Goal: Task Accomplishment & Management: Manage account settings

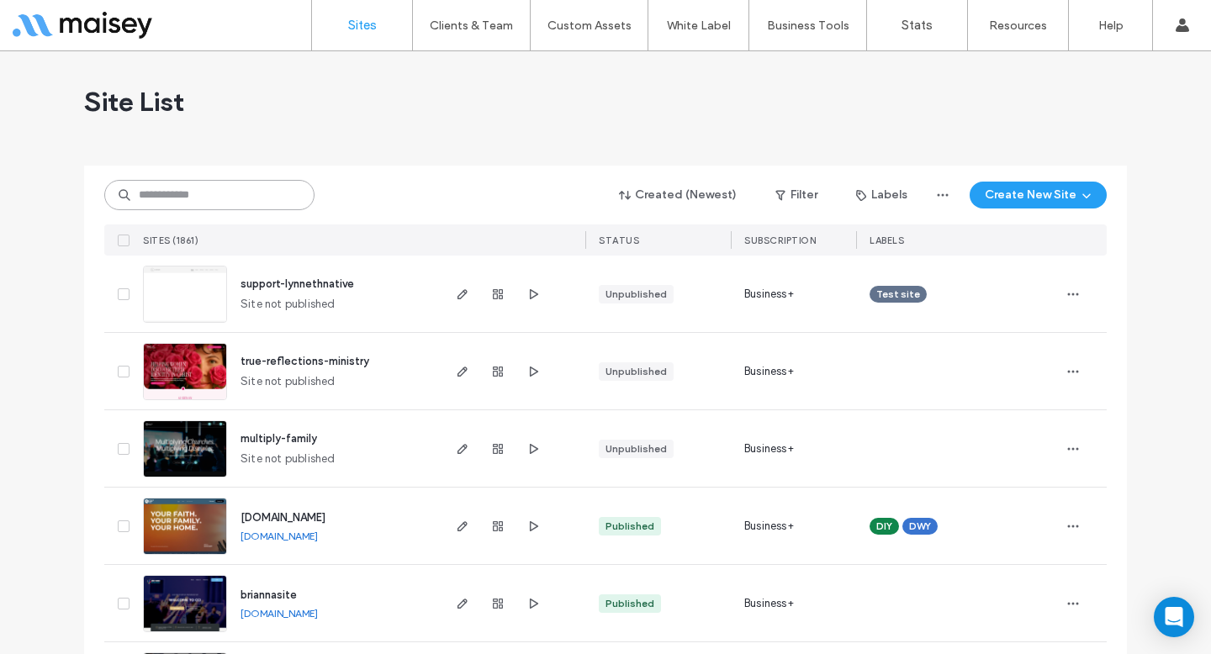
scroll to position [561, 0]
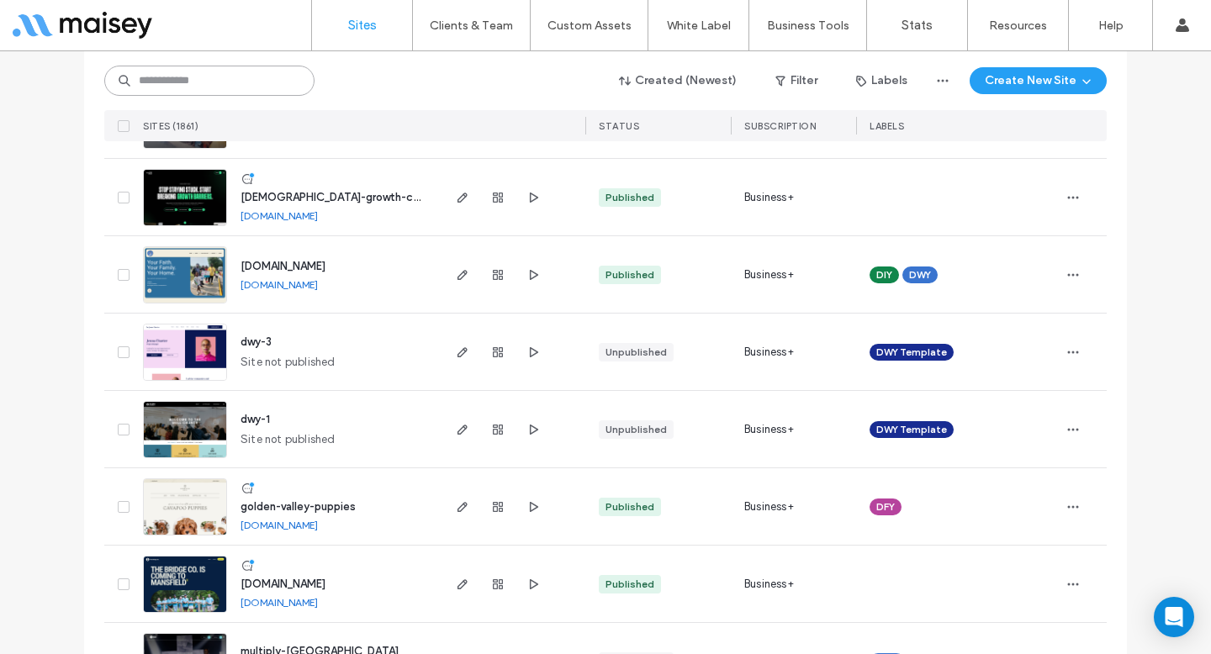
click at [279, 90] on input at bounding box center [209, 81] width 210 height 30
type input "********"
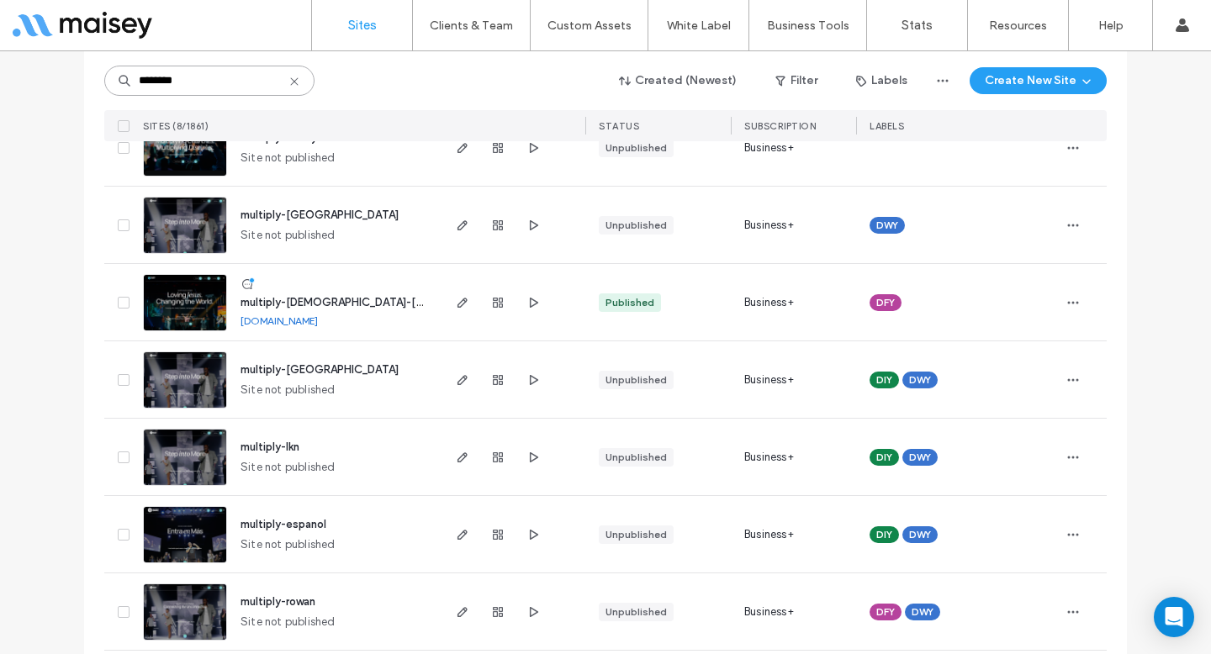
scroll to position [176, 0]
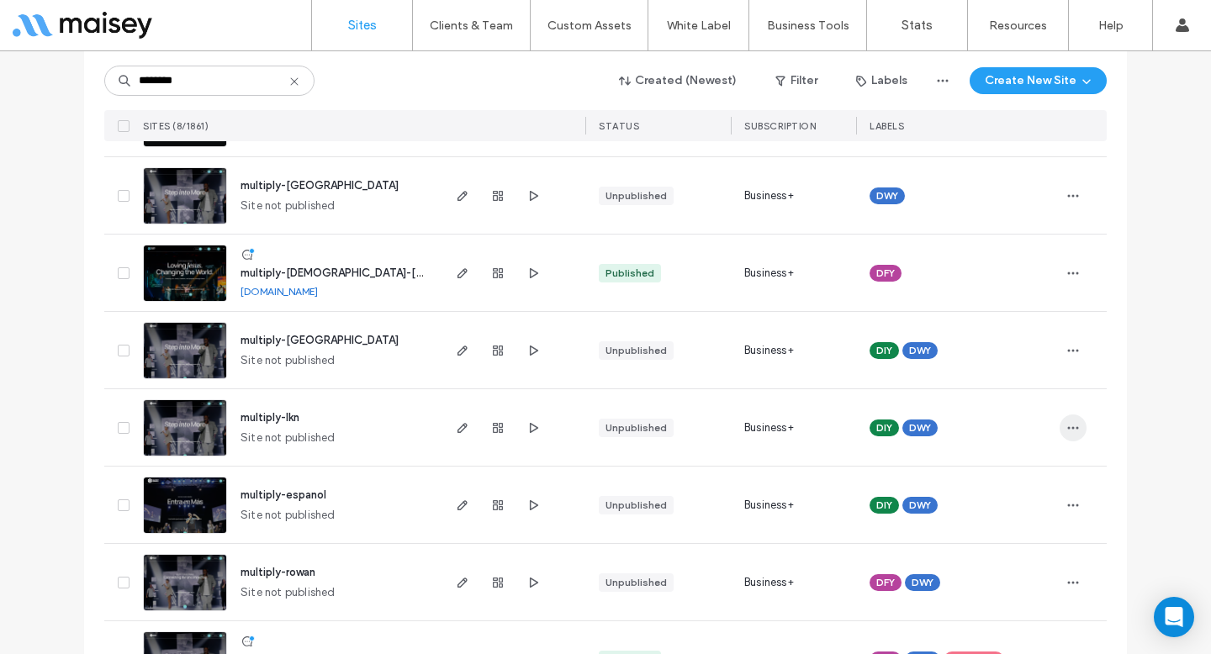
click at [1074, 430] on span "button" at bounding box center [1073, 428] width 27 height 27
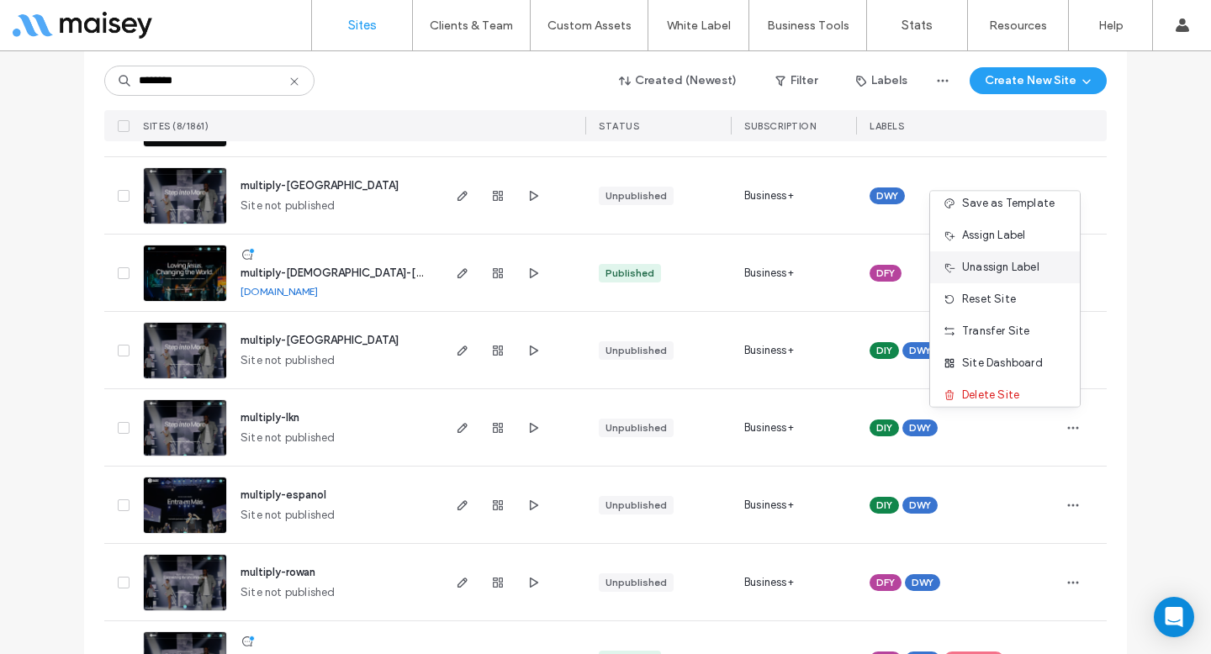
scroll to position [86, 0]
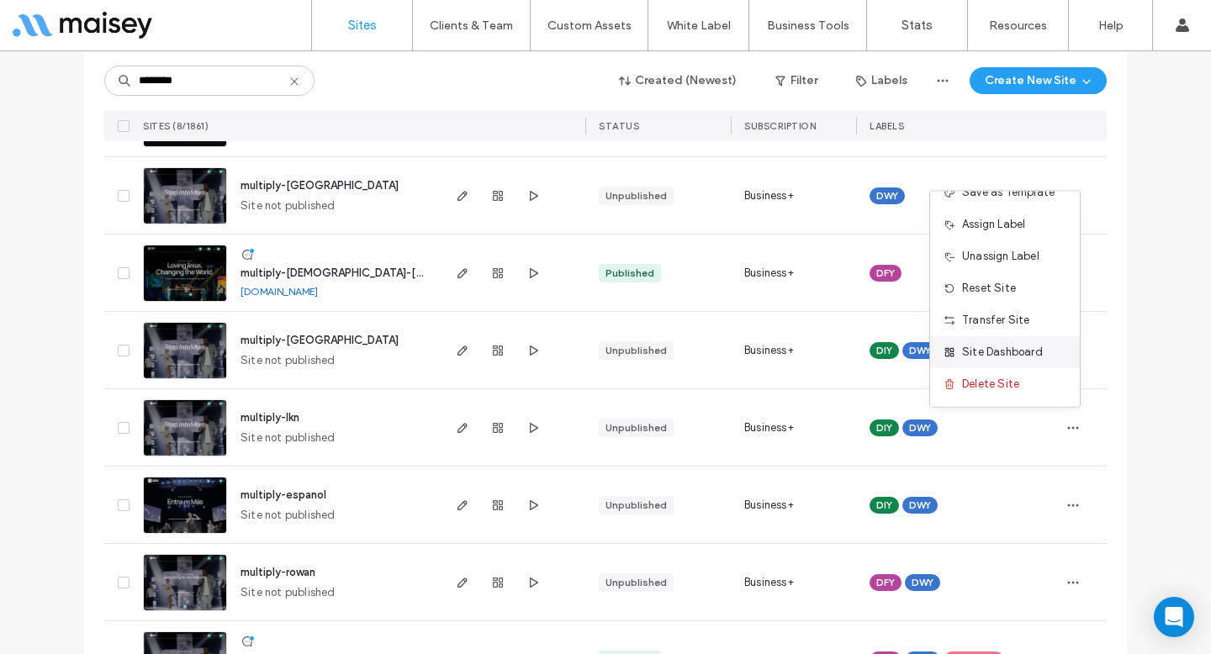
click at [985, 347] on span "Site Dashboard" at bounding box center [1002, 352] width 81 height 17
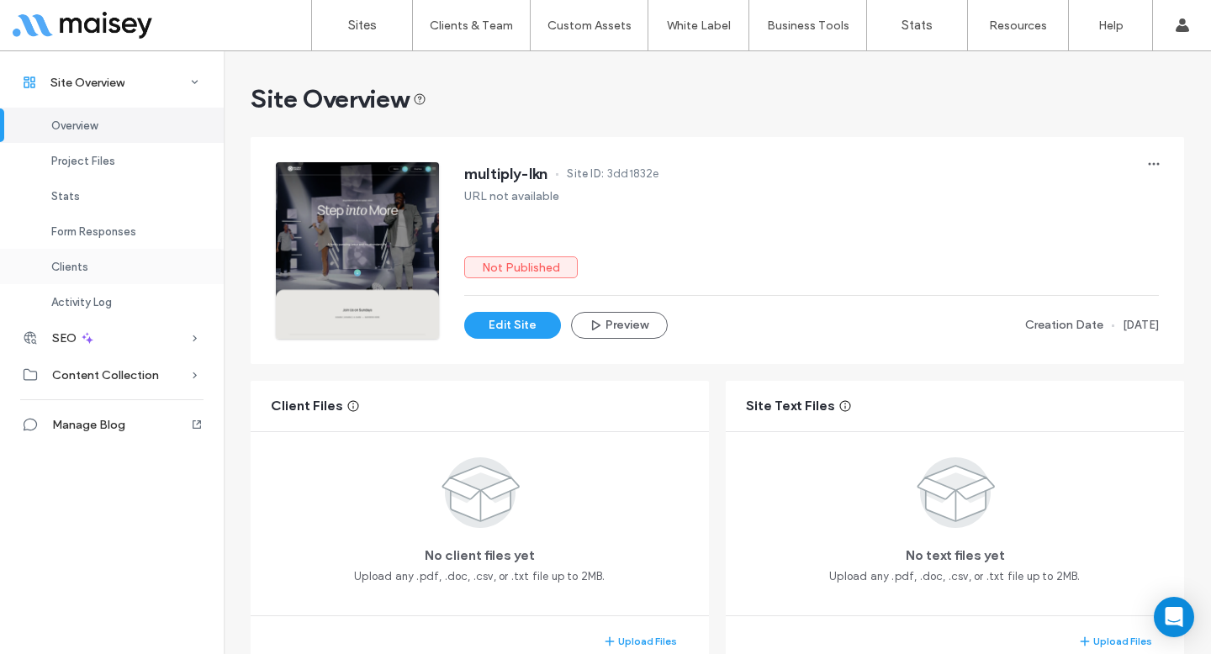
click at [107, 265] on div "Clients" at bounding box center [112, 266] width 224 height 35
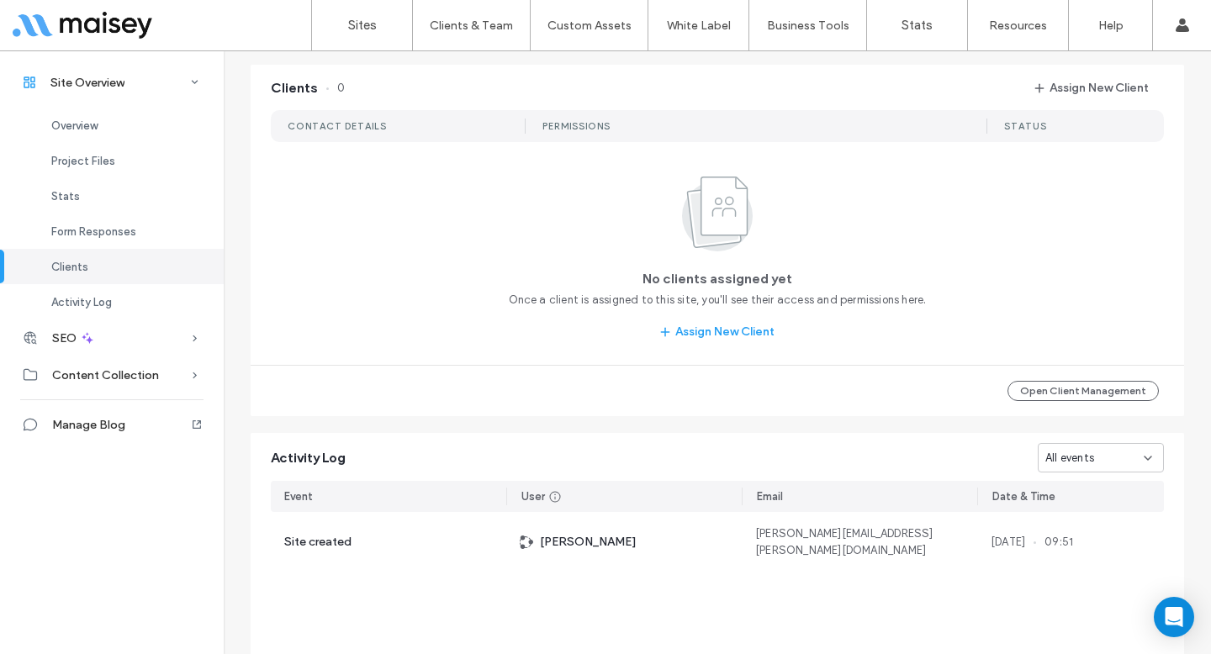
scroll to position [1366, 0]
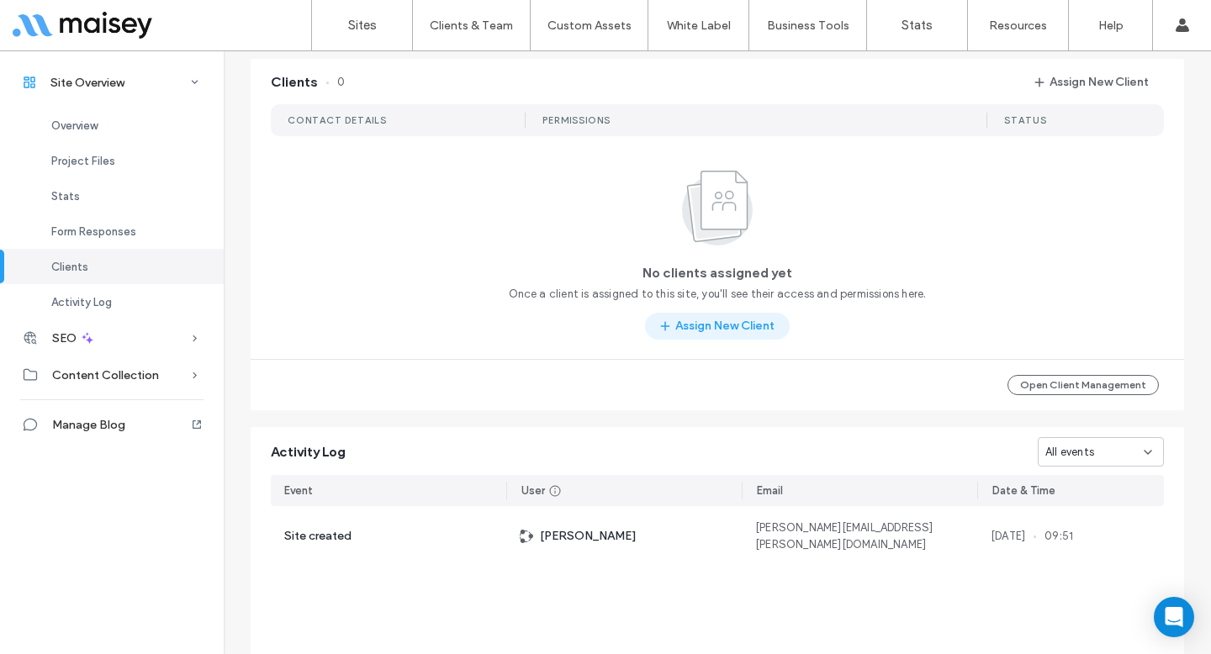
click at [763, 325] on button "Assign New Client" at bounding box center [717, 326] width 145 height 27
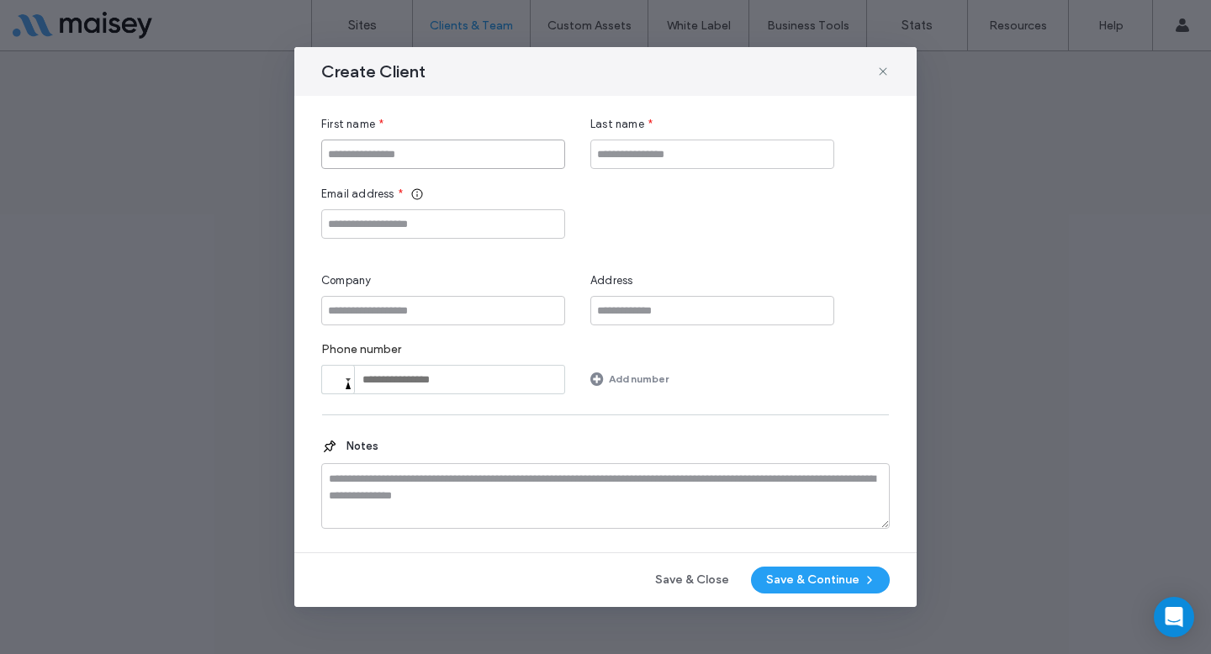
click at [347, 160] on input "First name" at bounding box center [443, 154] width 244 height 29
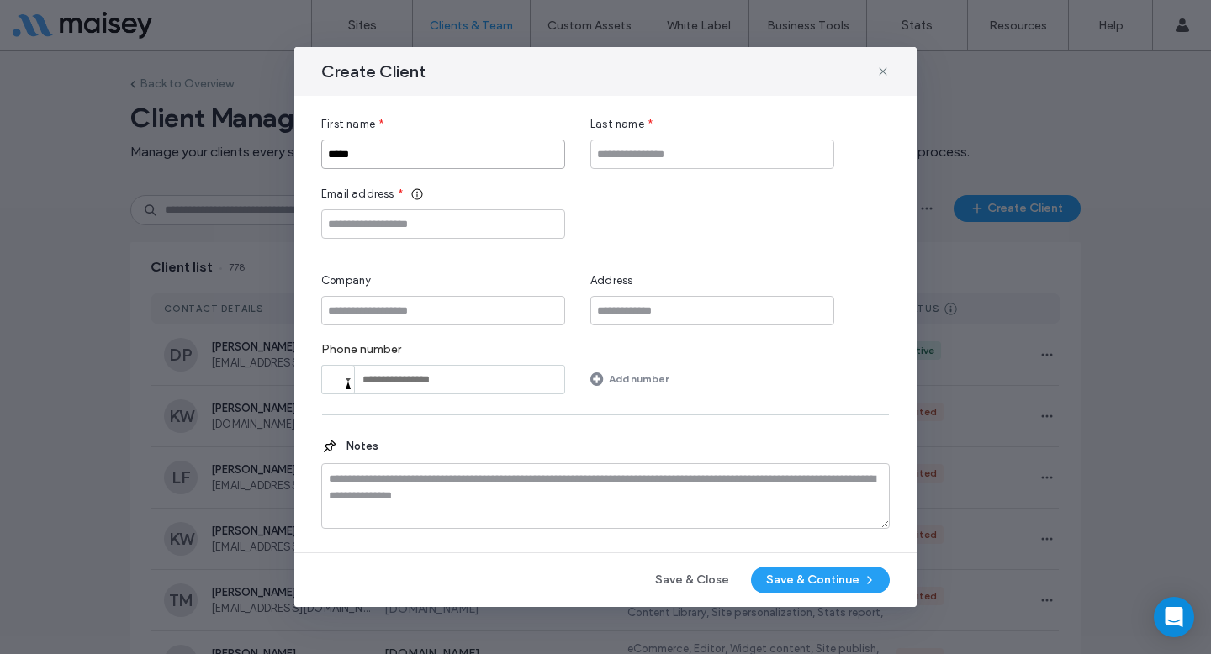
type input "*****"
click at [630, 162] on input "Last name" at bounding box center [712, 154] width 244 height 29
type input "******"
click at [495, 209] on input "Email address" at bounding box center [443, 223] width 244 height 29
paste input "**********"
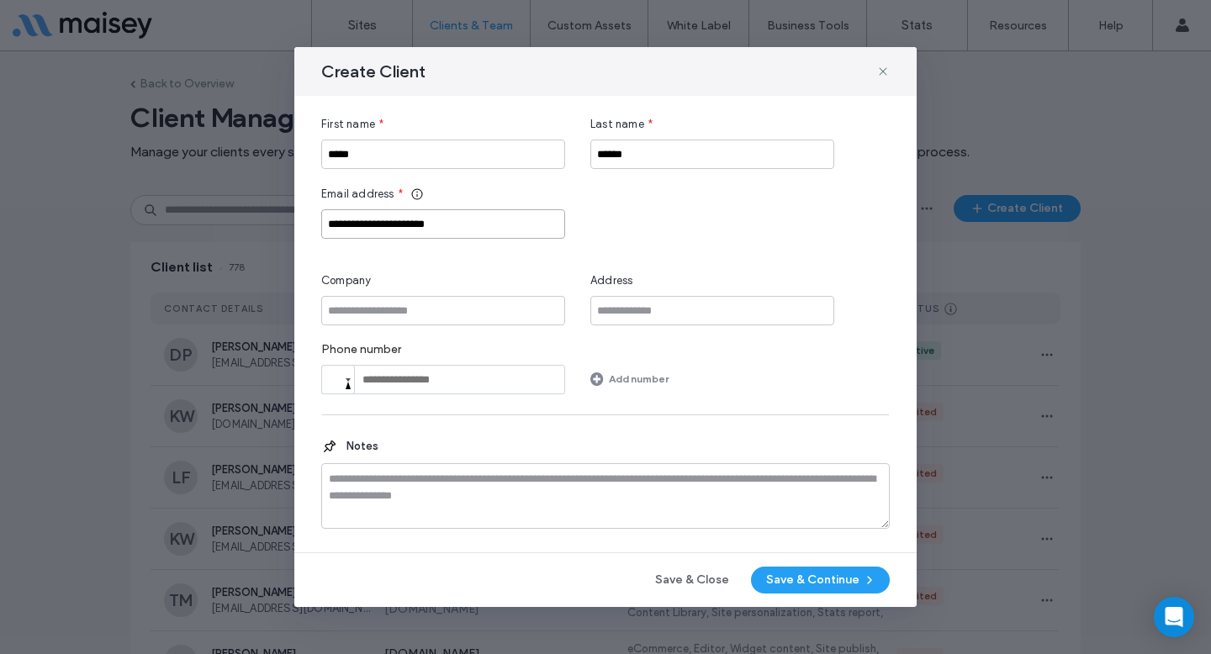
type input "**********"
click at [494, 314] on input "Company" at bounding box center [443, 310] width 244 height 29
type input "**********"
click at [822, 574] on button "Save & Continue" at bounding box center [820, 580] width 139 height 27
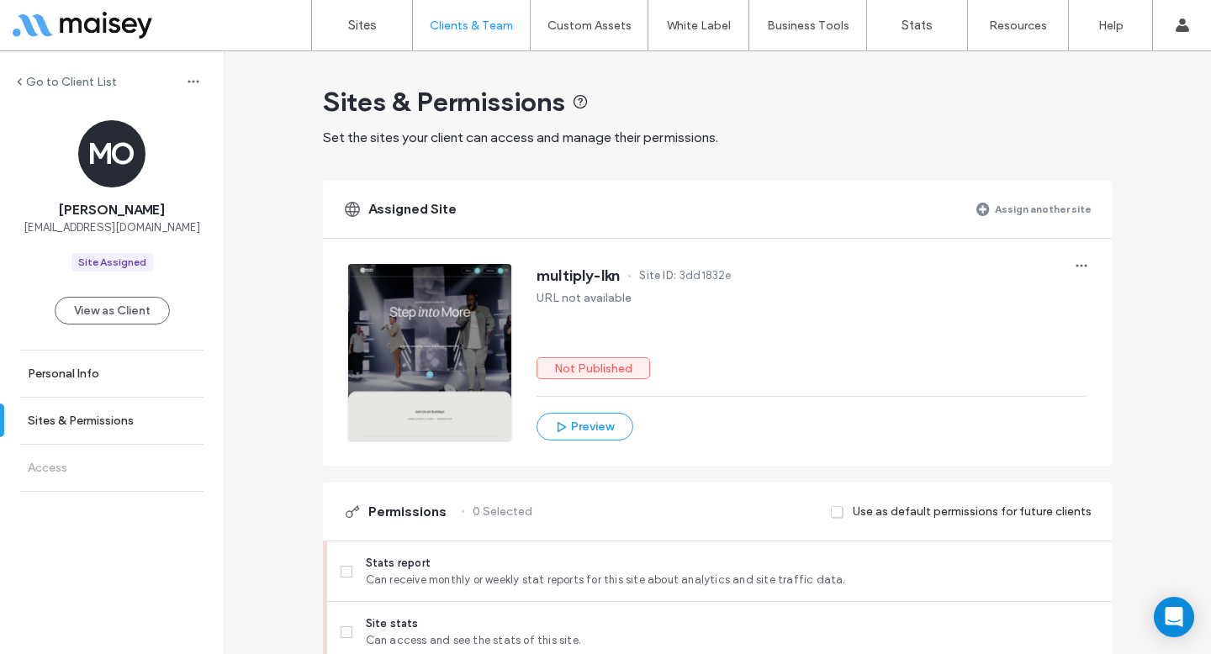
scroll to position [243, 0]
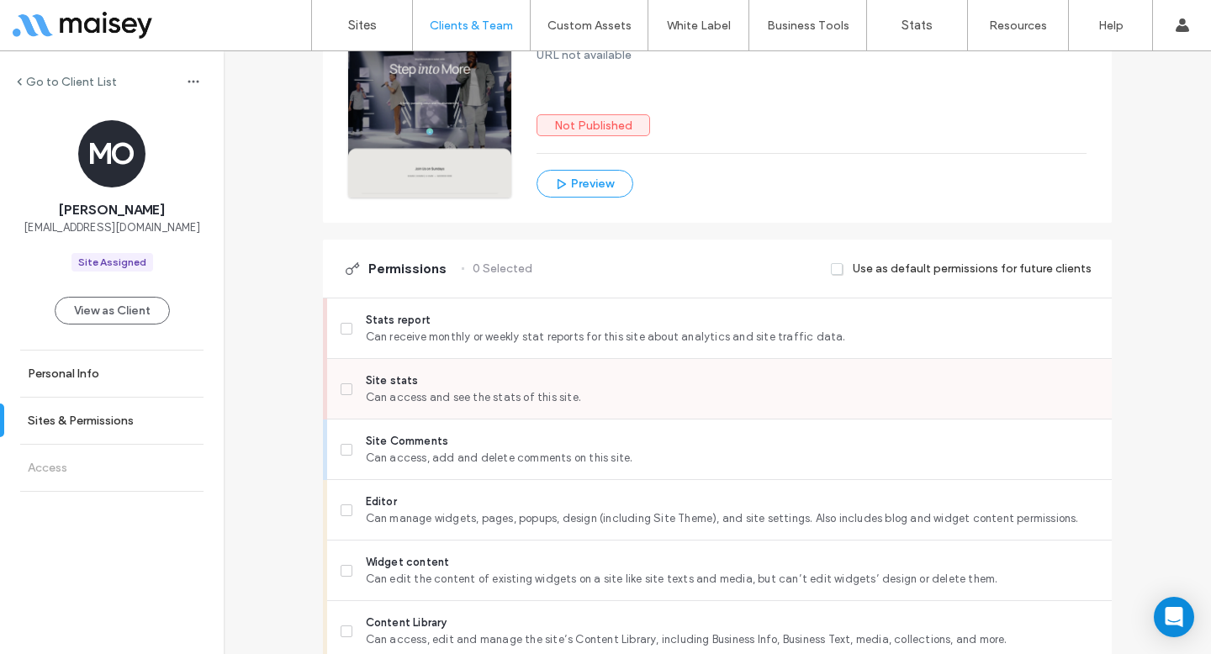
click at [368, 391] on span "Can access and see the stats of this site." at bounding box center [732, 397] width 733 height 17
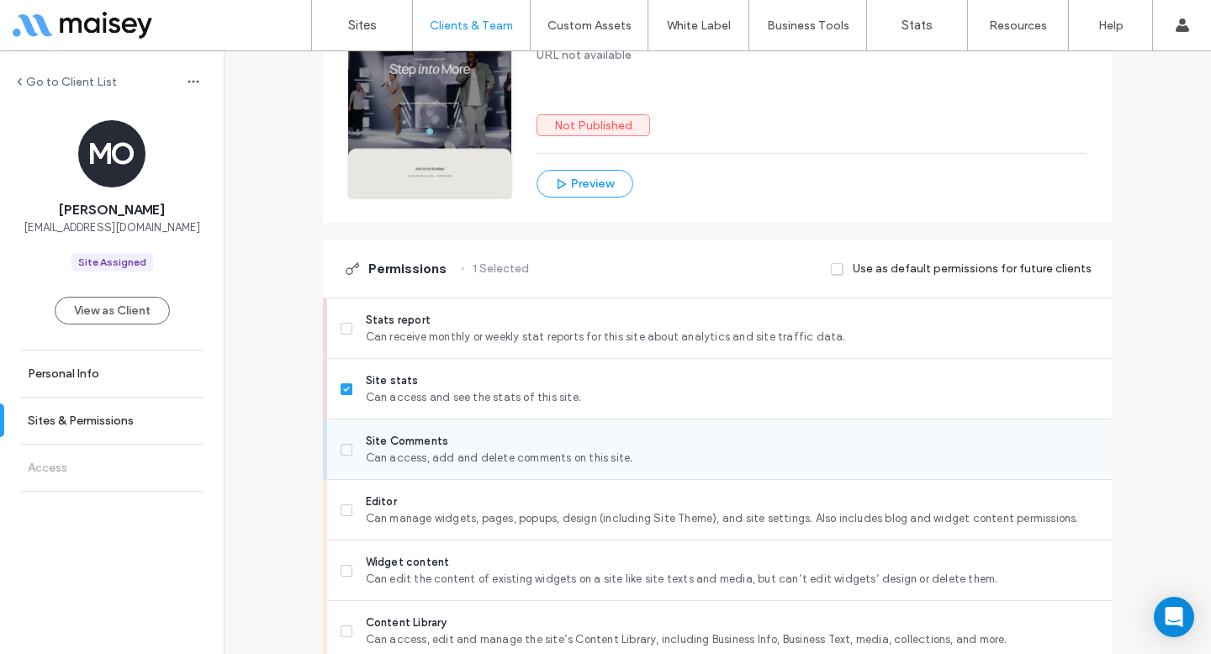
click at [366, 451] on span "Can access, add and delete comments on this site." at bounding box center [732, 458] width 733 height 17
click at [366, 458] on span "Can access, add and delete comments on this site." at bounding box center [732, 458] width 733 height 17
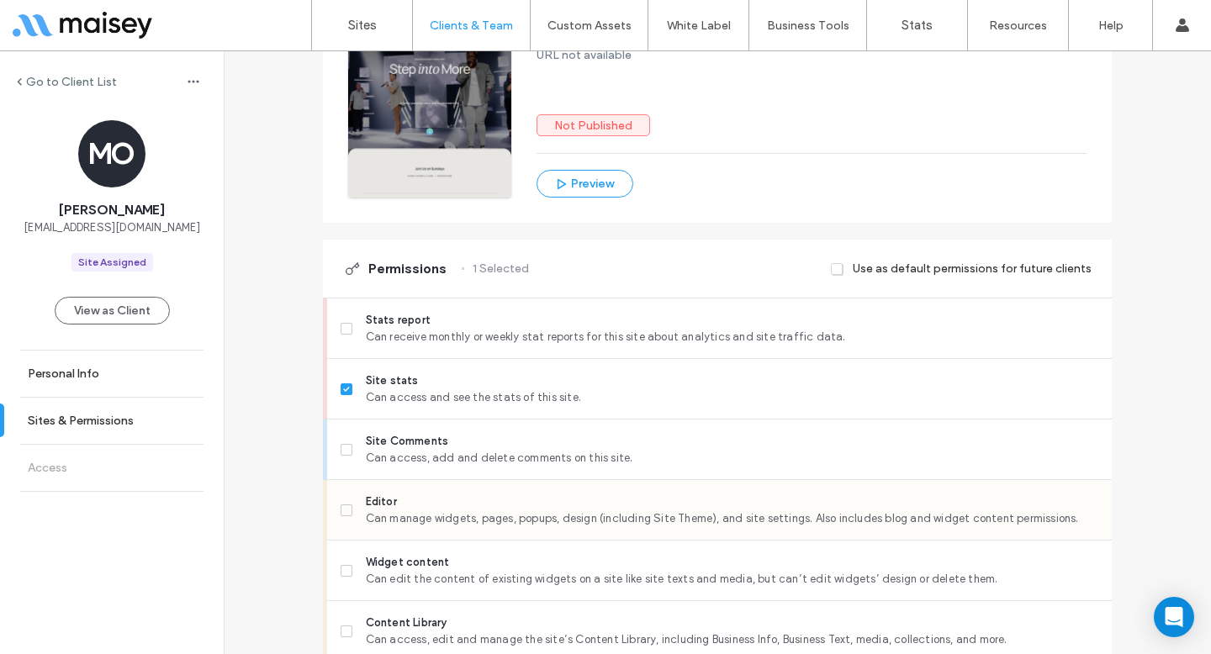
click at [366, 509] on span "Editor" at bounding box center [732, 502] width 733 height 17
click at [366, 562] on span "Widget content" at bounding box center [732, 562] width 733 height 17
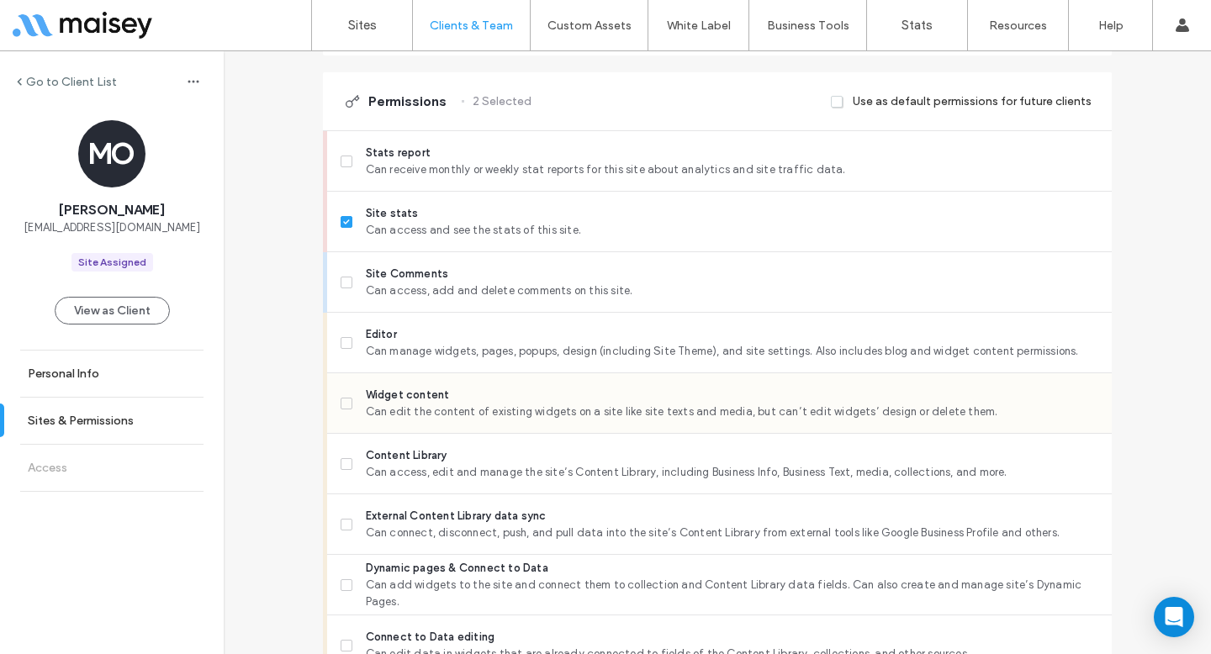
scroll to position [438, 0]
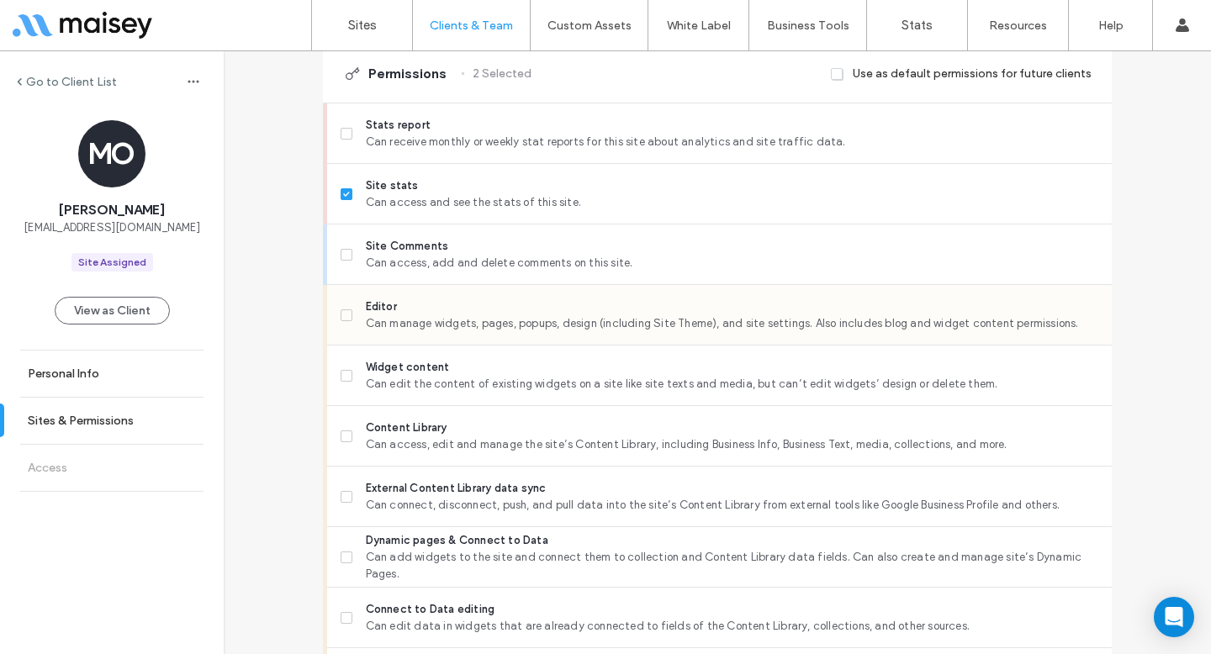
click at [346, 319] on label "Editor Can manage widgets, pages, popups, design (including Site Theme), and si…" at bounding box center [720, 316] width 758 height 34
click at [346, 426] on label "Content Library Can access, edit and manage the site’s Content Library, includi…" at bounding box center [720, 437] width 758 height 34
click at [341, 491] on span at bounding box center [347, 497] width 12 height 12
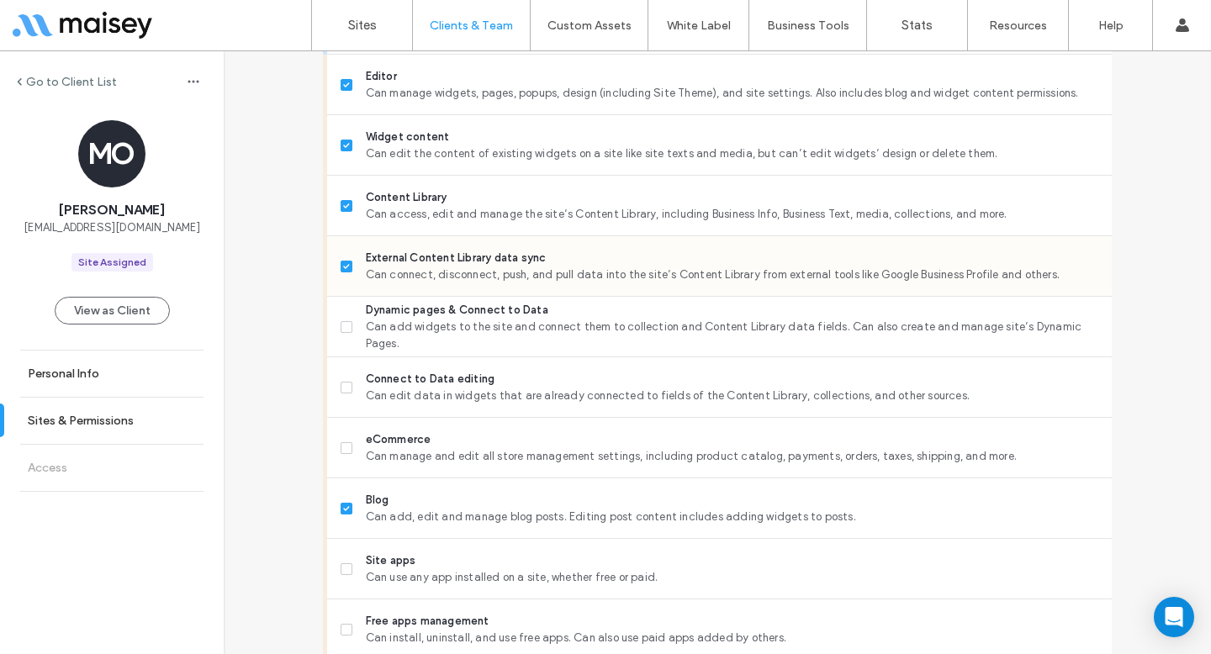
scroll to position [729, 0]
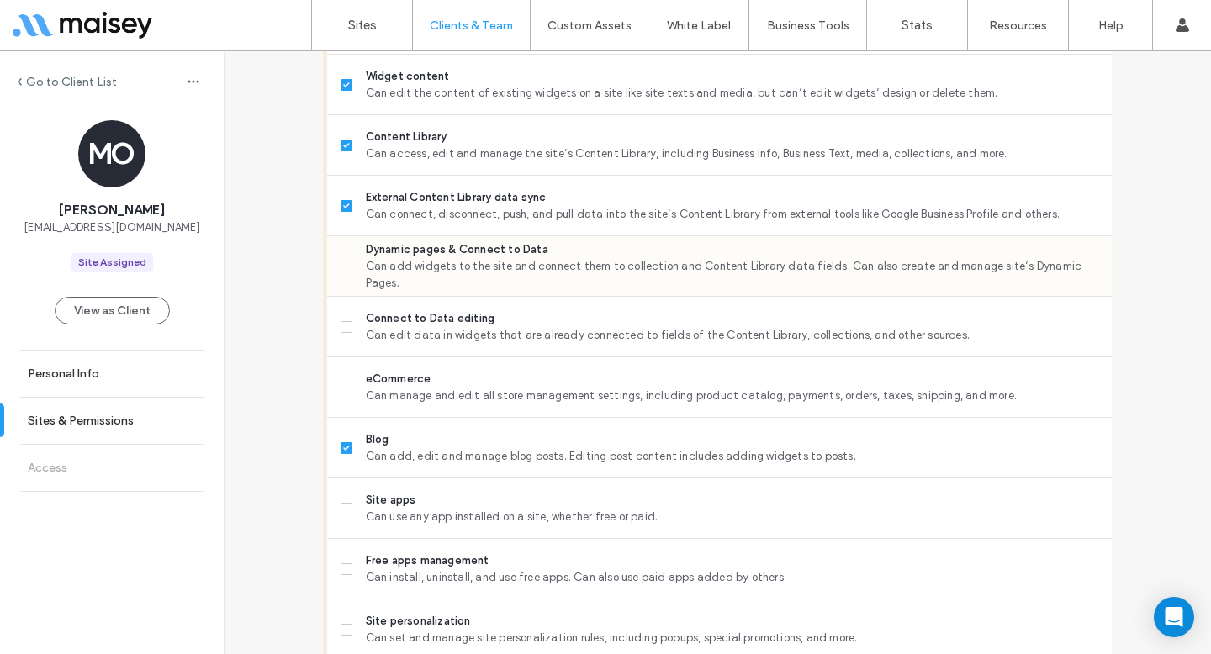
click at [341, 279] on label "Dynamic pages & Connect to Data Can add widgets to the site and connect them to…" at bounding box center [720, 266] width 758 height 50
click at [343, 389] on span at bounding box center [347, 388] width 12 height 12
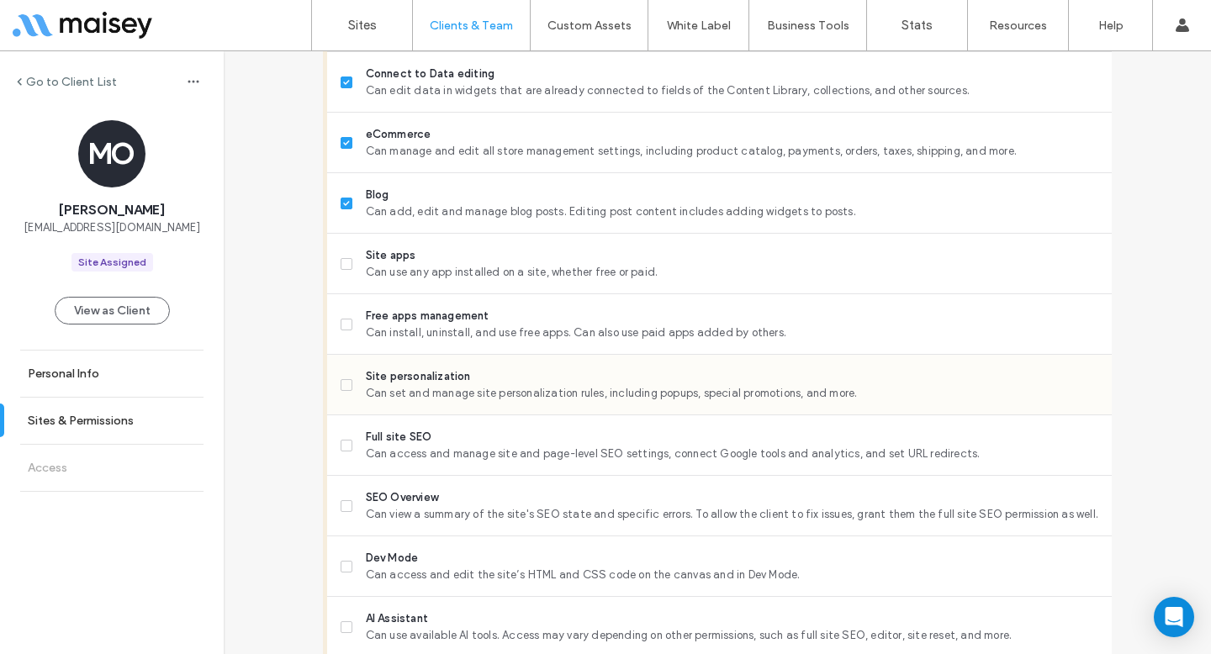
scroll to position [989, 0]
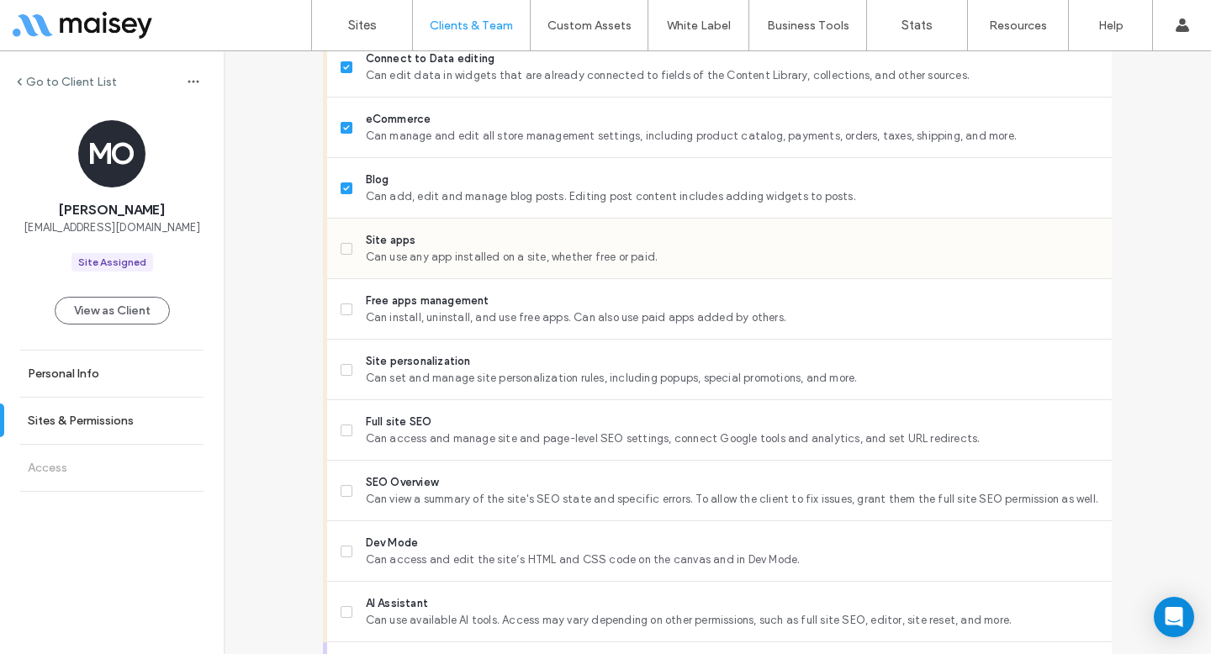
click at [341, 236] on label "Site apps Can use any app installed on a site, whether free or paid." at bounding box center [720, 249] width 758 height 34
click at [341, 322] on label "Free apps management Can install, uninstall, and use free apps. Can also use pa…" at bounding box center [720, 310] width 758 height 34
click at [342, 384] on label "Site personalization Can set and manage site personalization rules, including p…" at bounding box center [720, 370] width 758 height 34
click at [343, 433] on span at bounding box center [347, 431] width 12 height 12
click at [341, 507] on div "SEO Overview Can view a summary of the site's SEO state and specific errors. To…" at bounding box center [726, 491] width 771 height 60
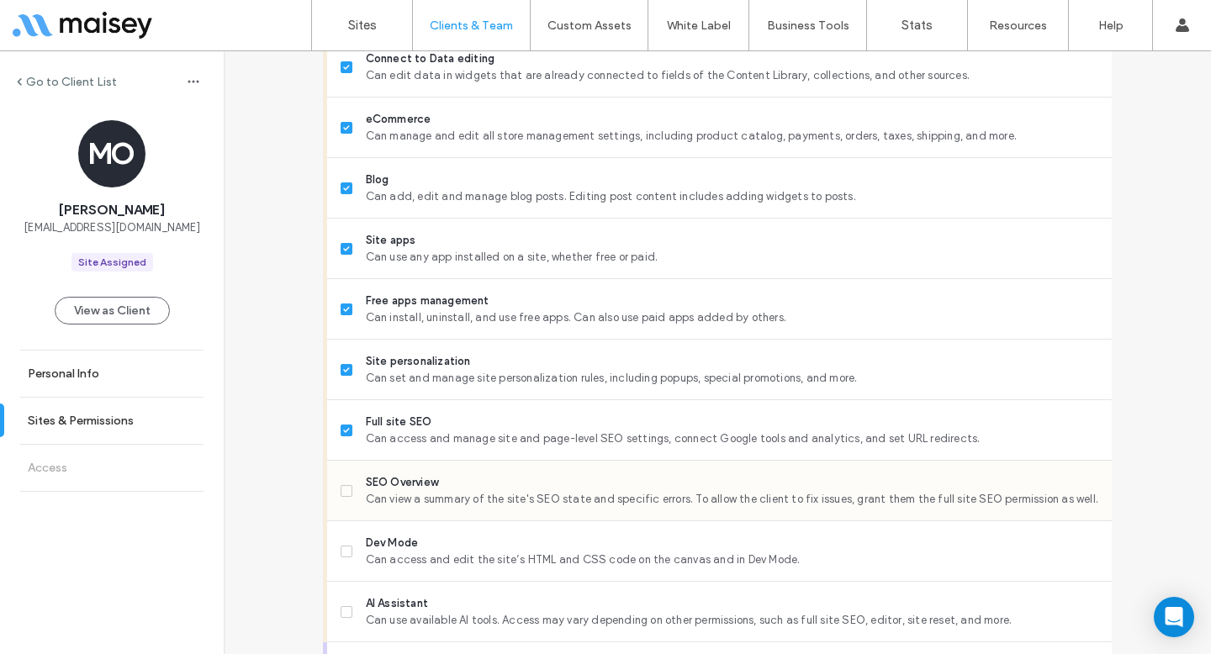
click at [344, 478] on label "SEO Overview Can view a summary of the site's SEO state and specific errors. To…" at bounding box center [720, 491] width 758 height 34
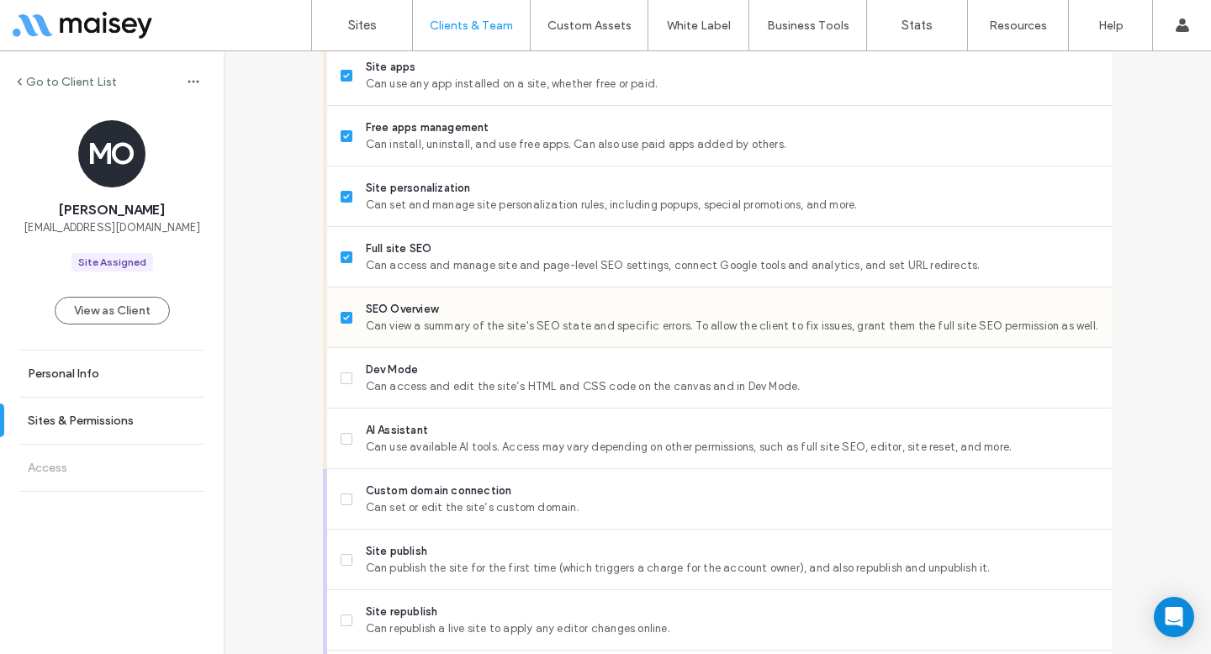
scroll to position [1227, 0]
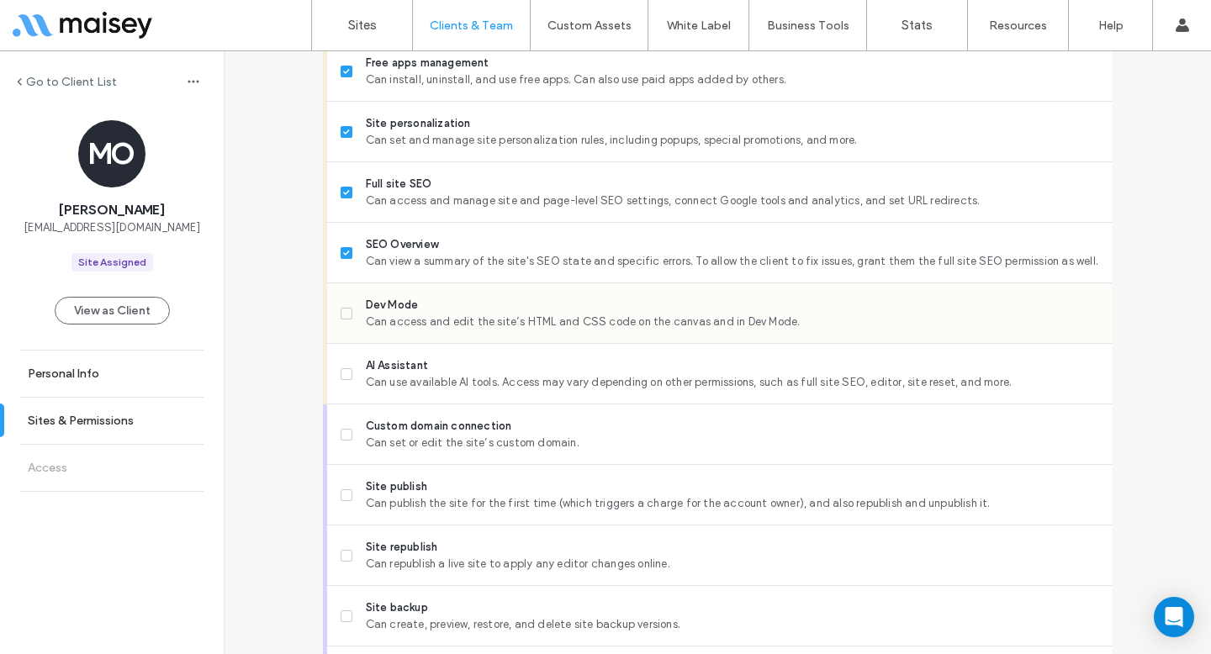
click at [342, 308] on span at bounding box center [347, 314] width 12 height 12
click at [341, 363] on label "AI Assistant Can use available AI tools. Access may vary depending on other per…" at bounding box center [720, 374] width 758 height 34
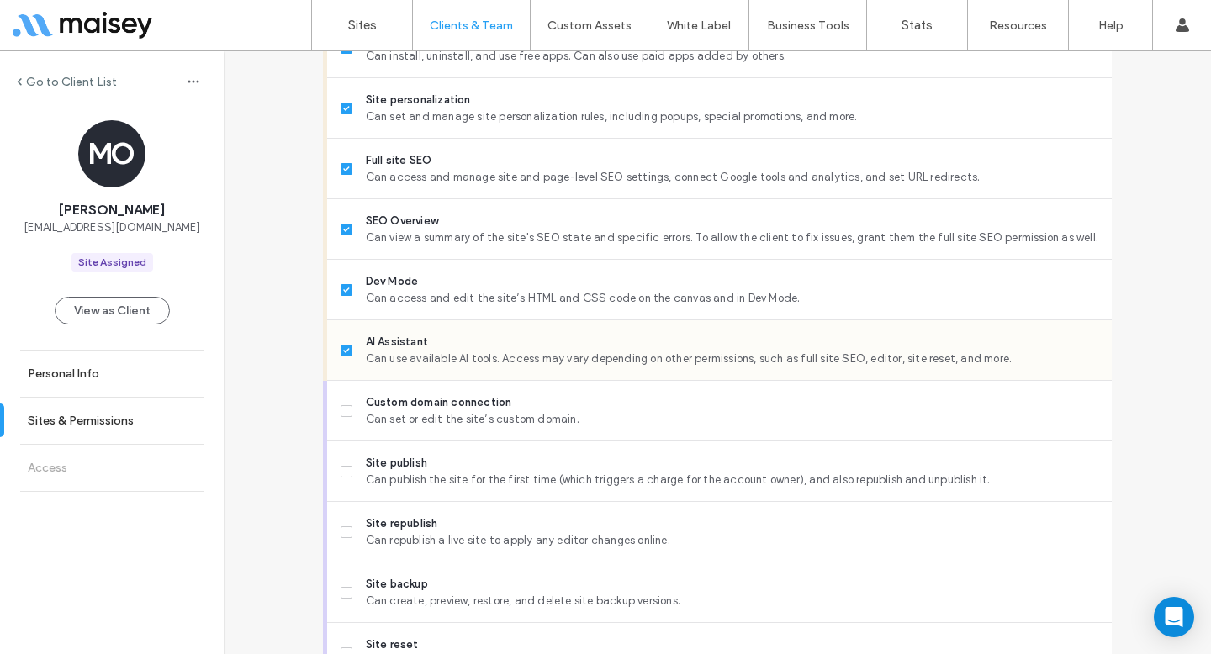
scroll to position [1341, 0]
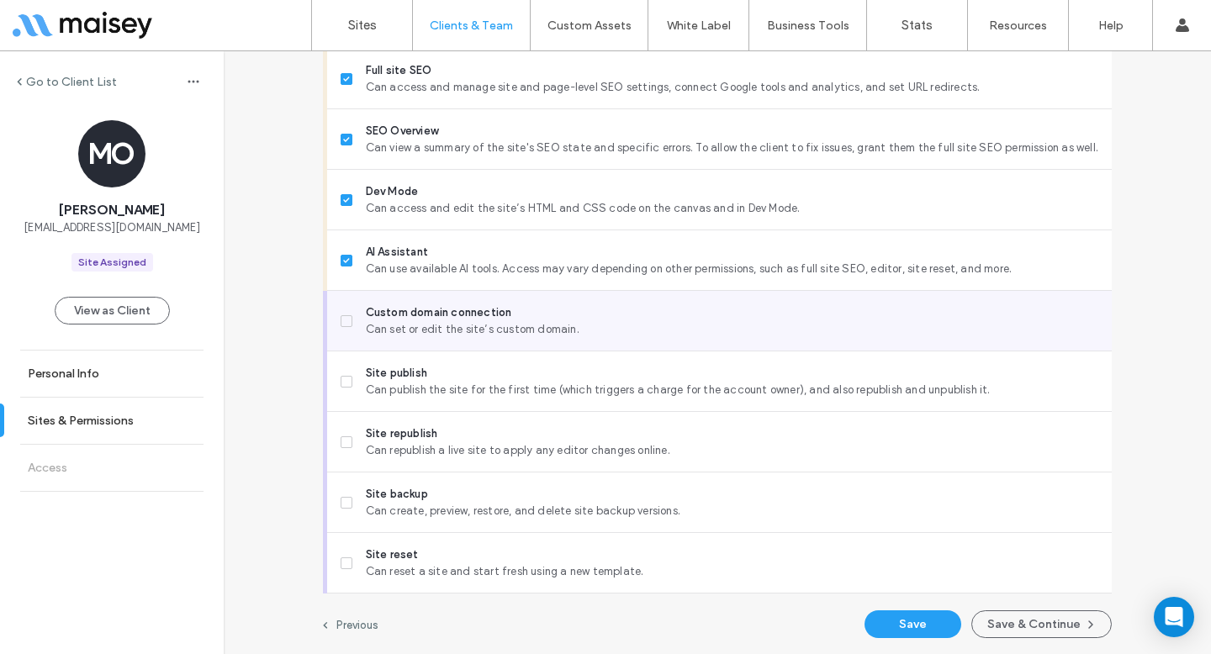
click at [342, 325] on span at bounding box center [347, 321] width 12 height 12
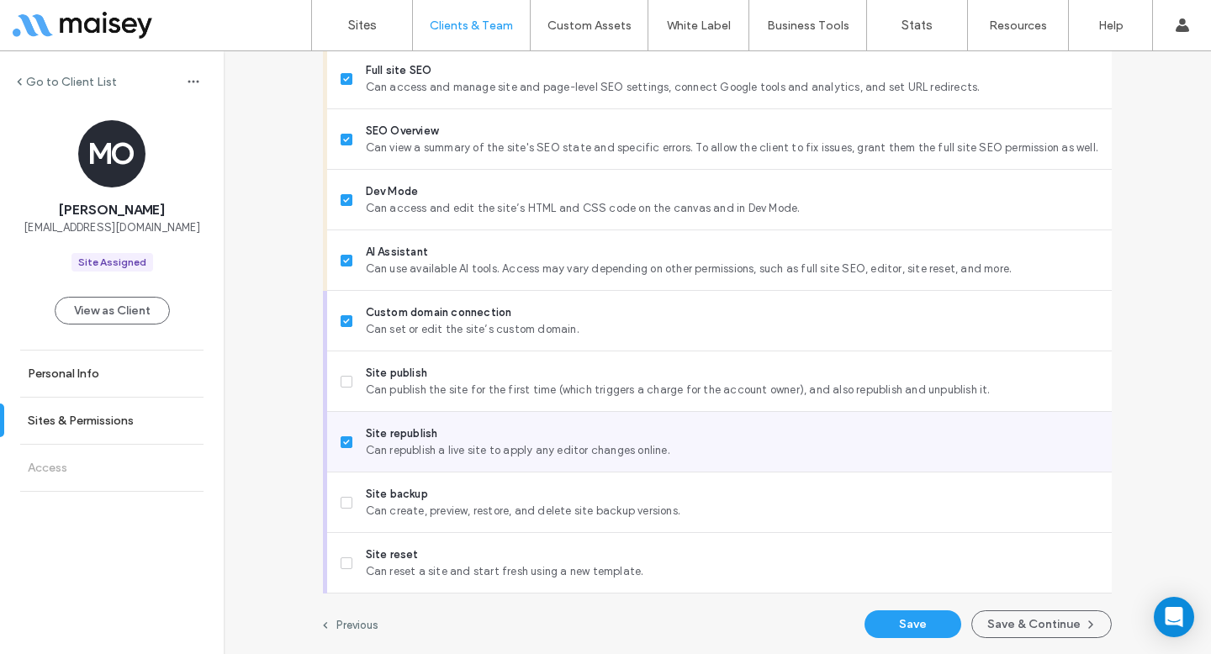
click at [341, 421] on div "Site republish Can republish a live site to apply any editor changes online." at bounding box center [726, 442] width 771 height 60
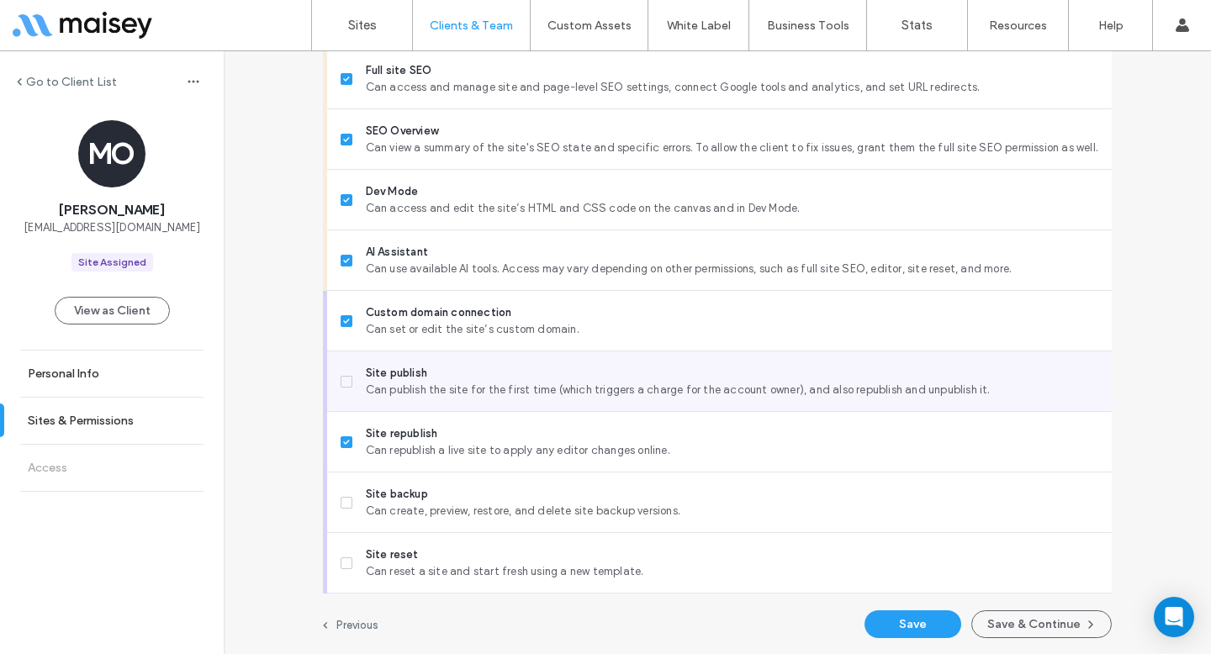
click at [346, 369] on label "Site publish Can publish the site for the first time (which triggers a charge f…" at bounding box center [720, 382] width 758 height 34
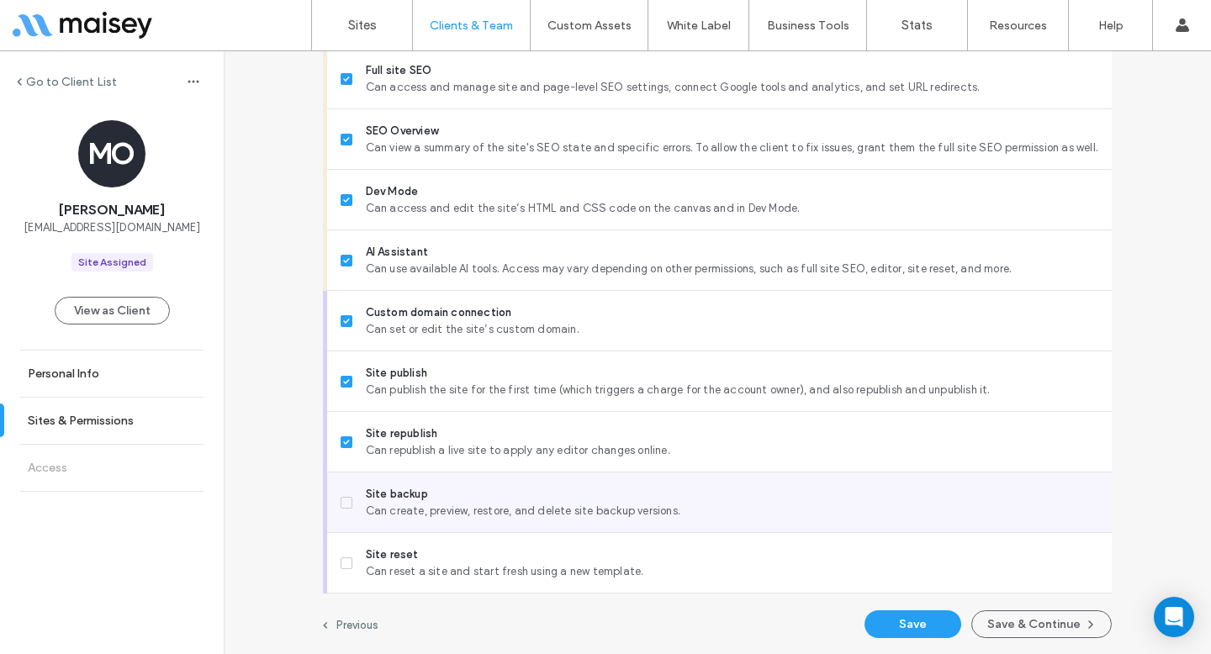
click at [348, 491] on label "Site backup Can create, preview, restore, and delete site backup versions." at bounding box center [720, 503] width 758 height 34
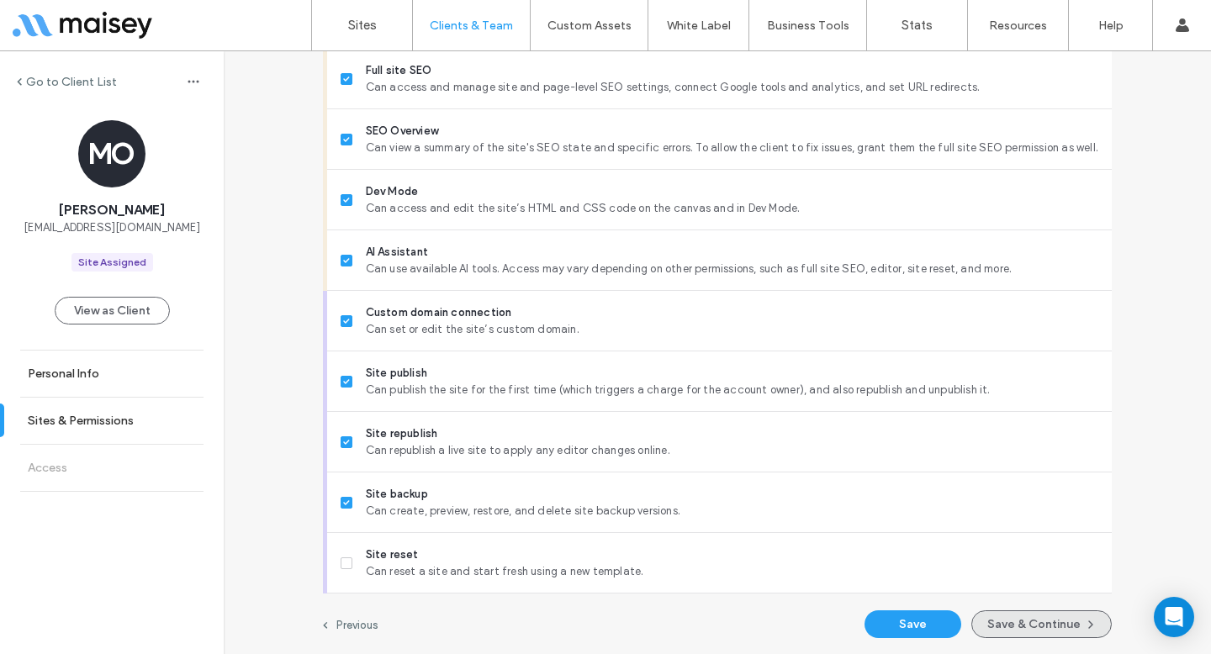
click at [1001, 624] on button "Save & Continue" at bounding box center [1041, 625] width 140 height 28
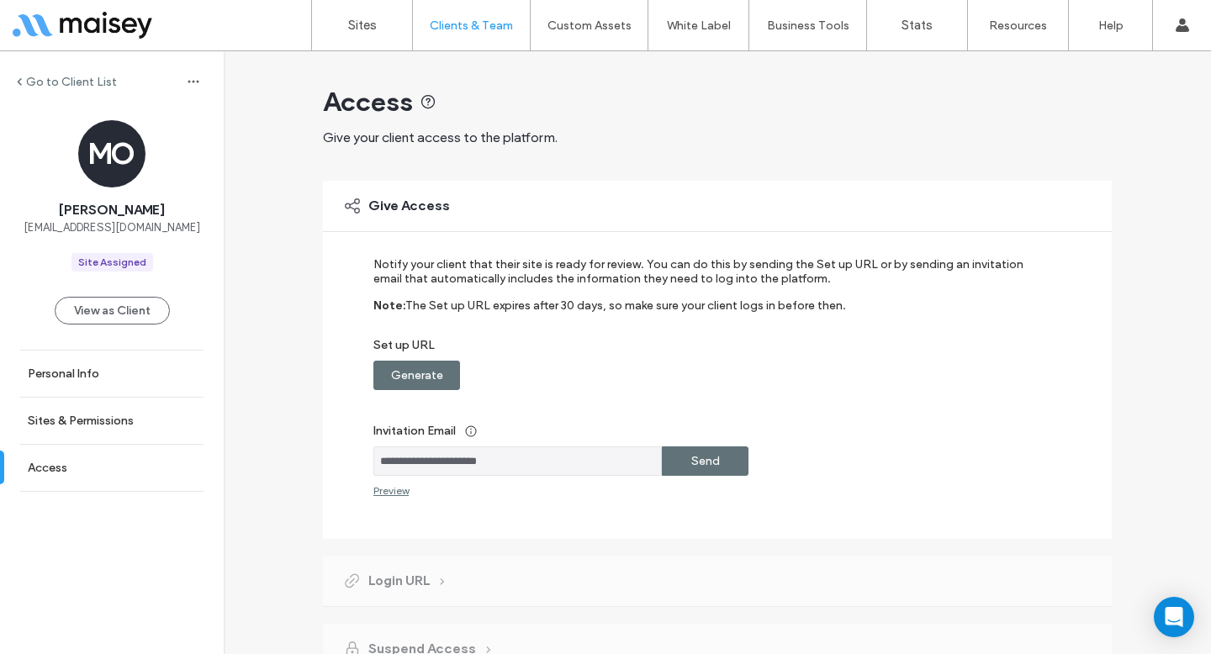
click at [691, 454] on label "Send" at bounding box center [705, 461] width 29 height 31
click at [77, 79] on label "Go to Client List" at bounding box center [71, 82] width 91 height 14
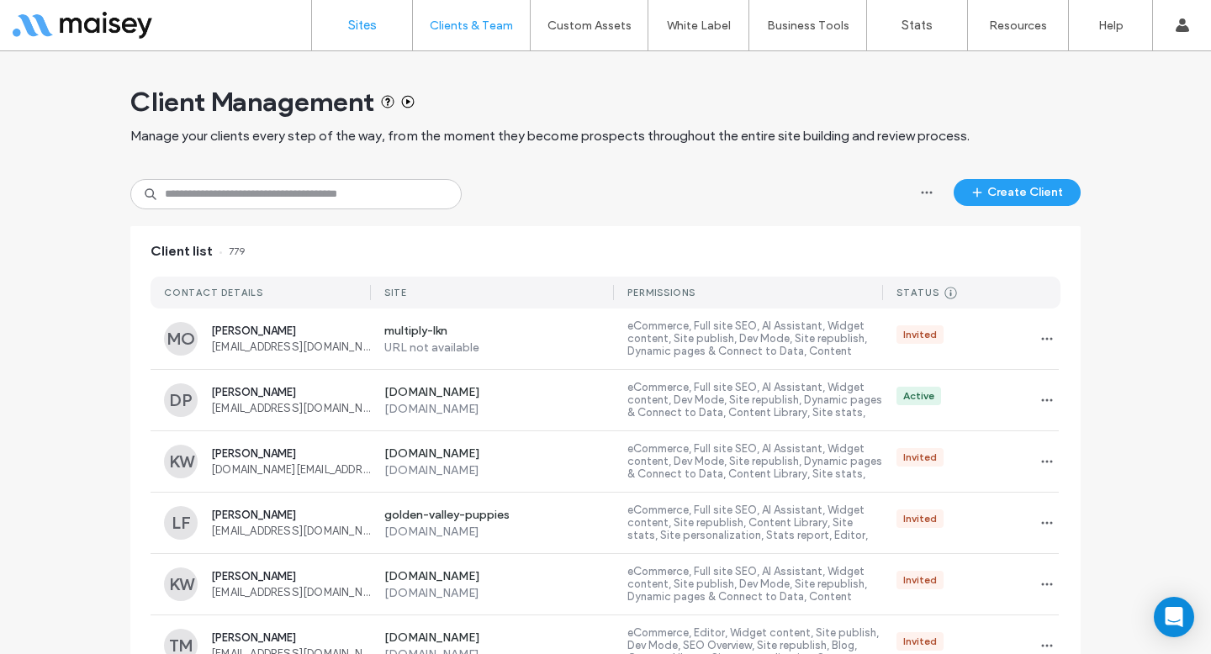
click at [382, 43] on link "Sites" at bounding box center [362, 25] width 100 height 50
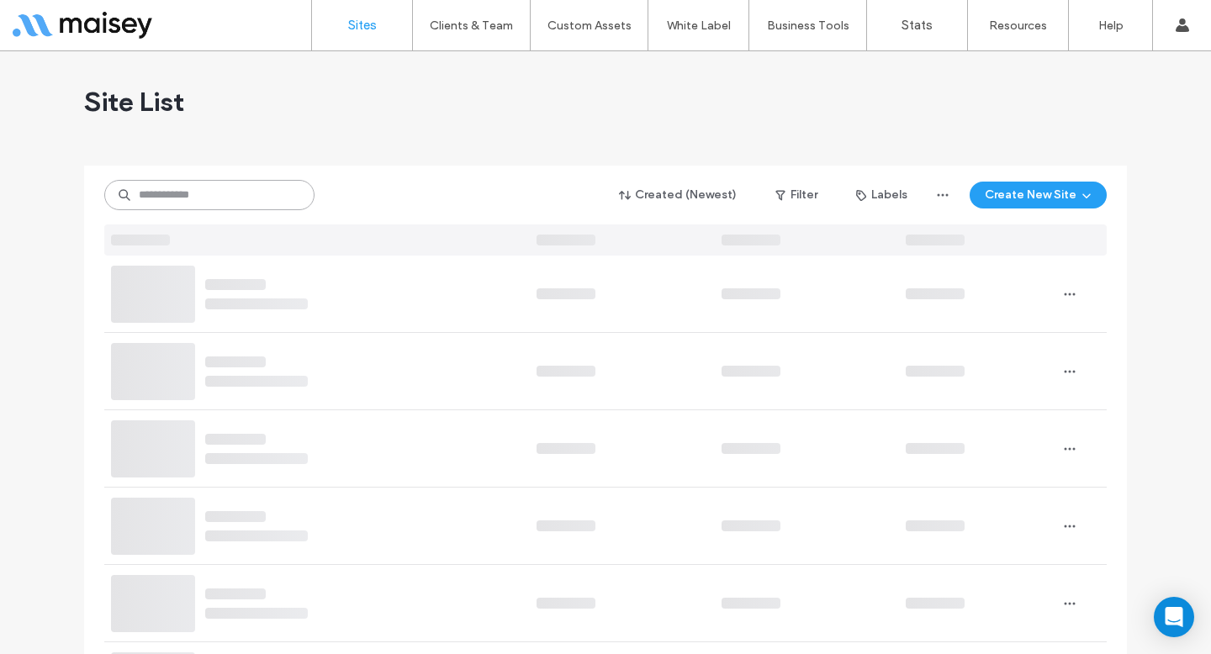
click at [286, 199] on input at bounding box center [209, 195] width 210 height 30
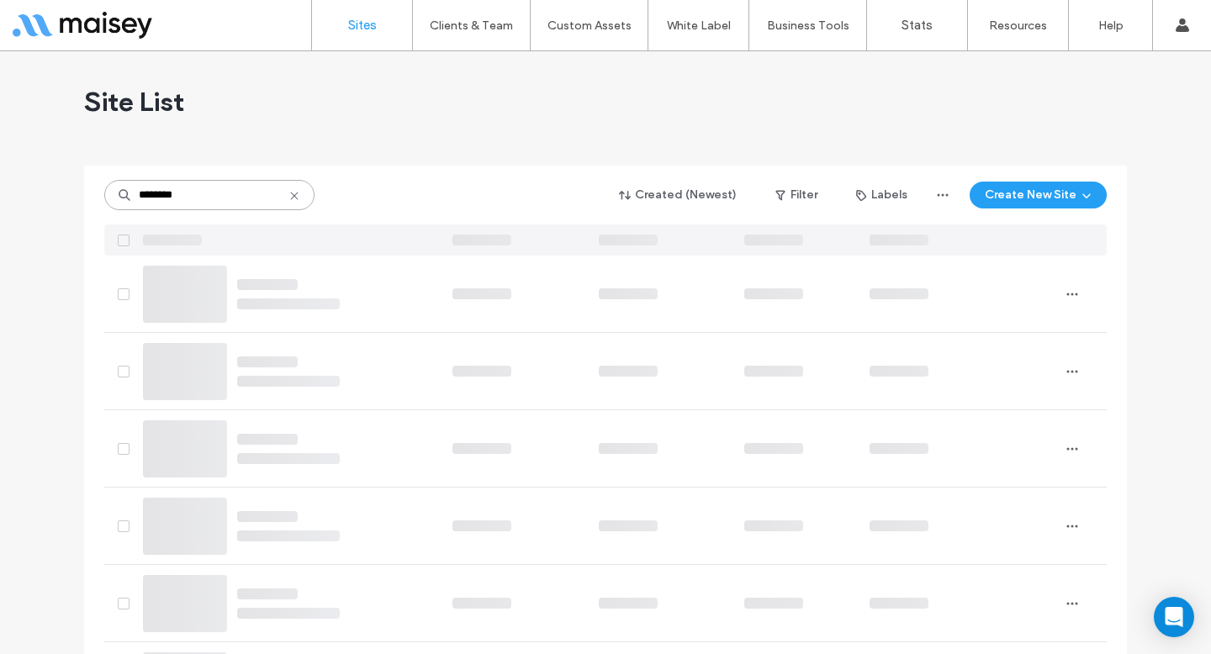
type input "********"
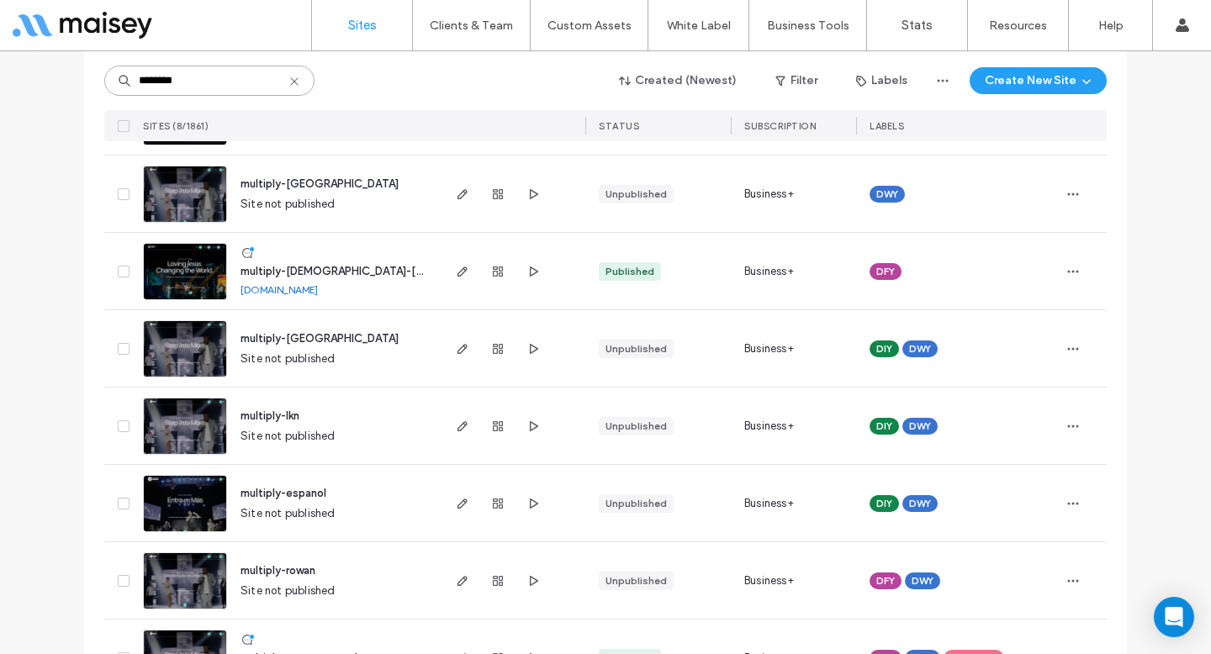
scroll to position [195, 0]
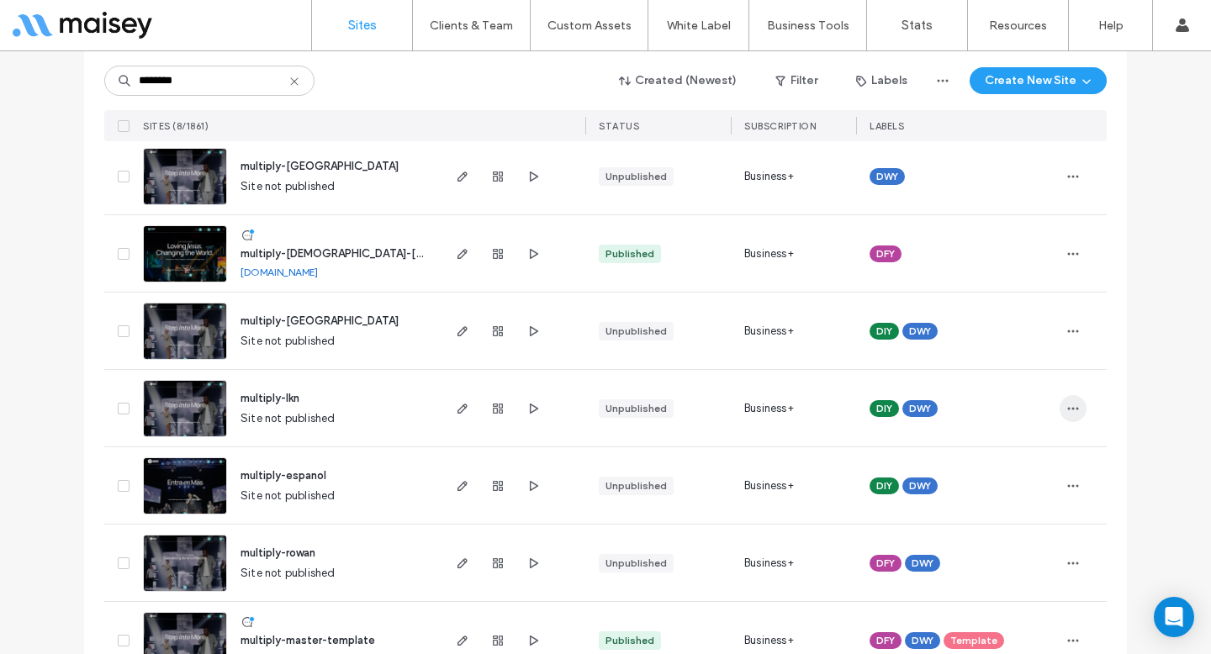
click at [1067, 412] on icon "button" at bounding box center [1073, 408] width 13 height 13
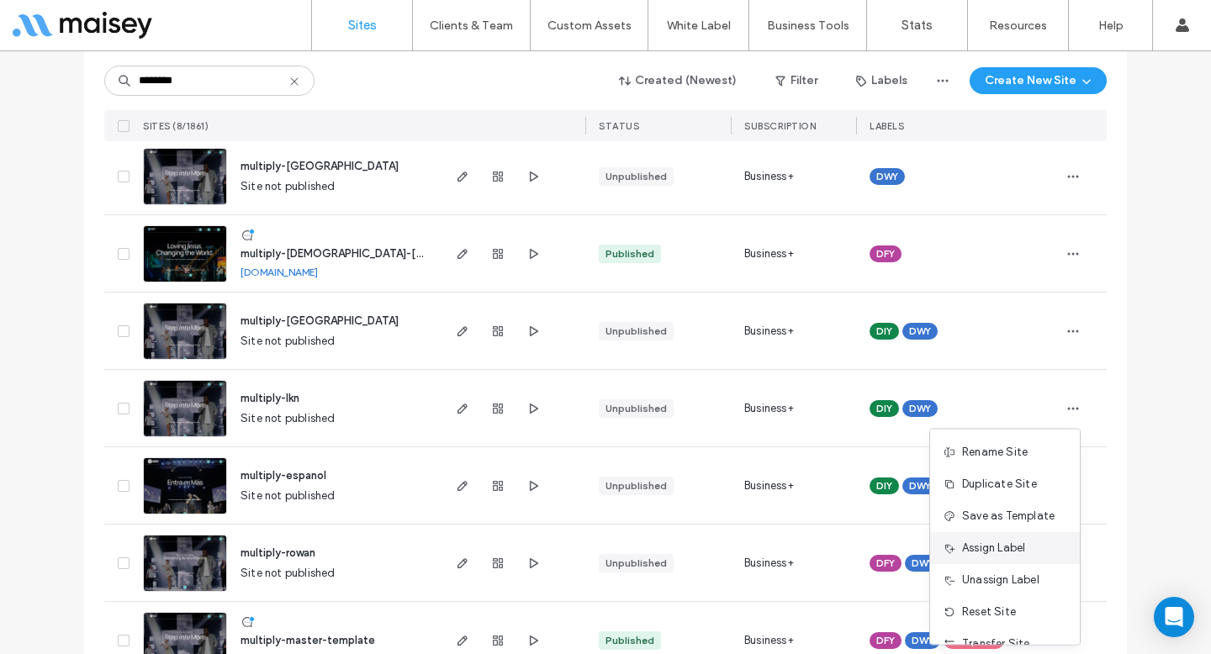
click at [995, 553] on span "Assign Label" at bounding box center [993, 548] width 63 height 17
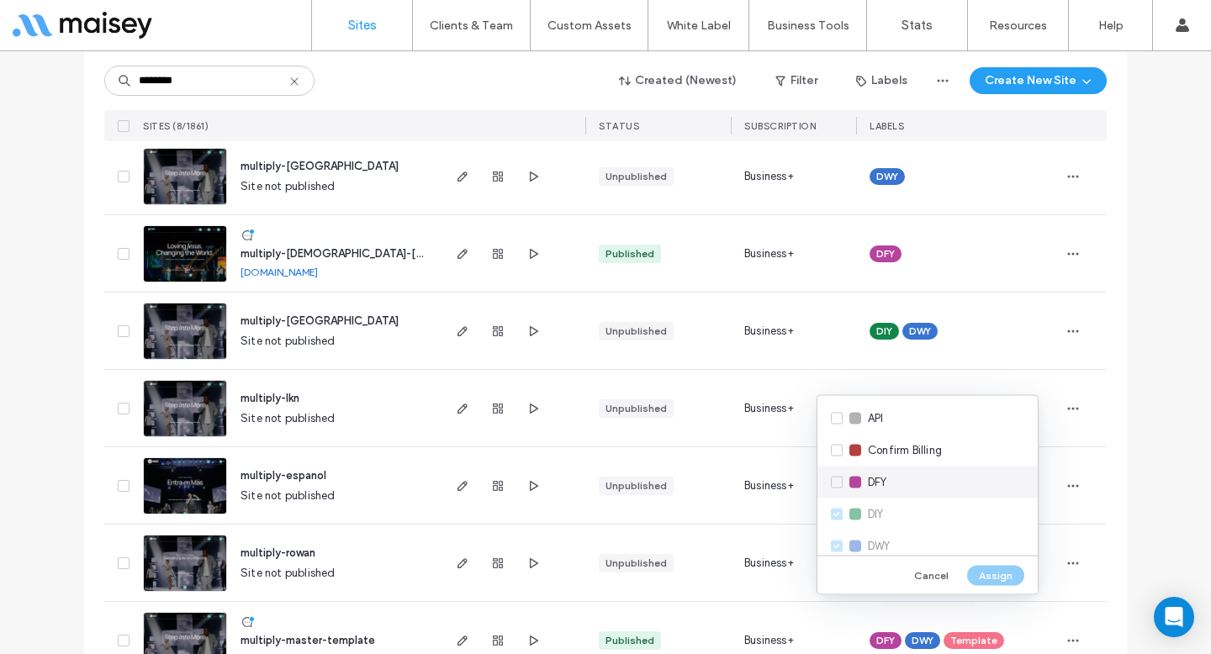
click at [871, 492] on div "DFY" at bounding box center [928, 483] width 220 height 32
click at [987, 570] on button "Assign" at bounding box center [995, 575] width 57 height 20
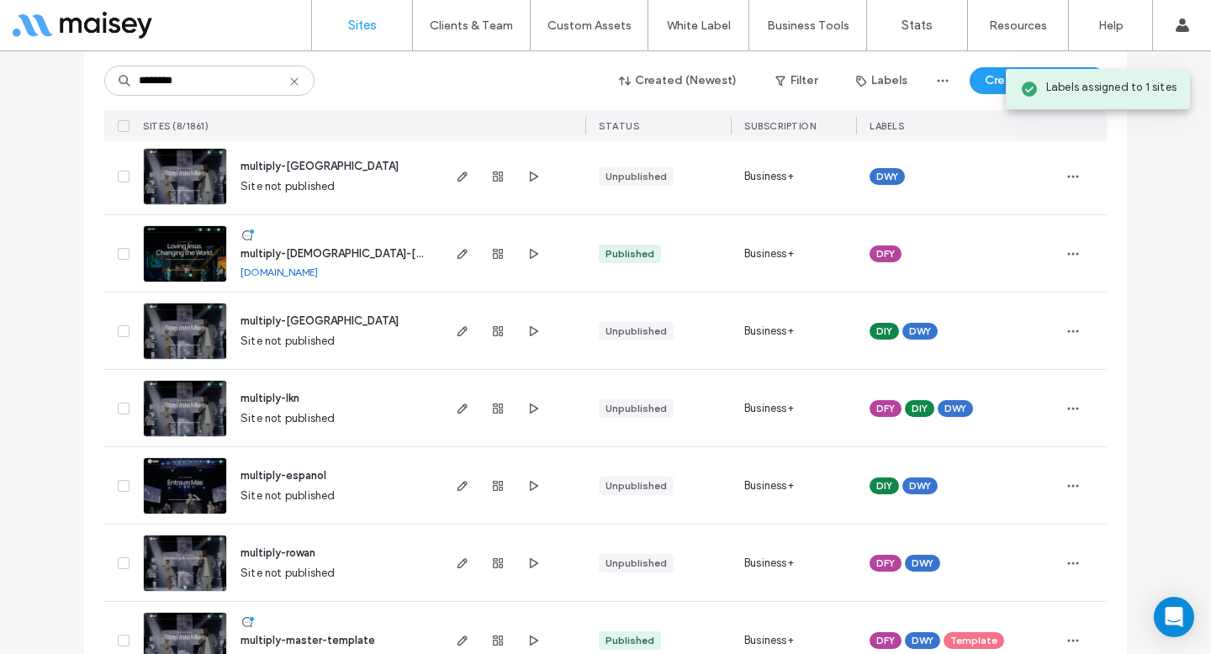
click at [1051, 409] on div "DFY DIY DWY" at bounding box center [957, 408] width 203 height 77
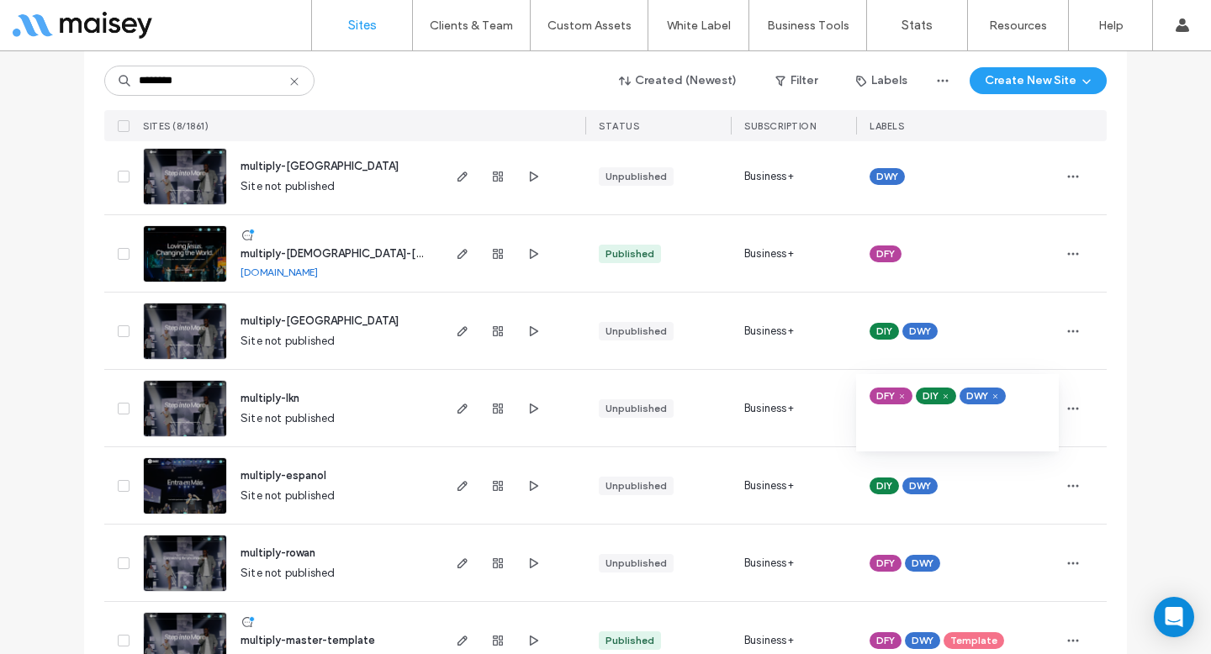
click at [942, 398] on icon at bounding box center [946, 397] width 8 height 8
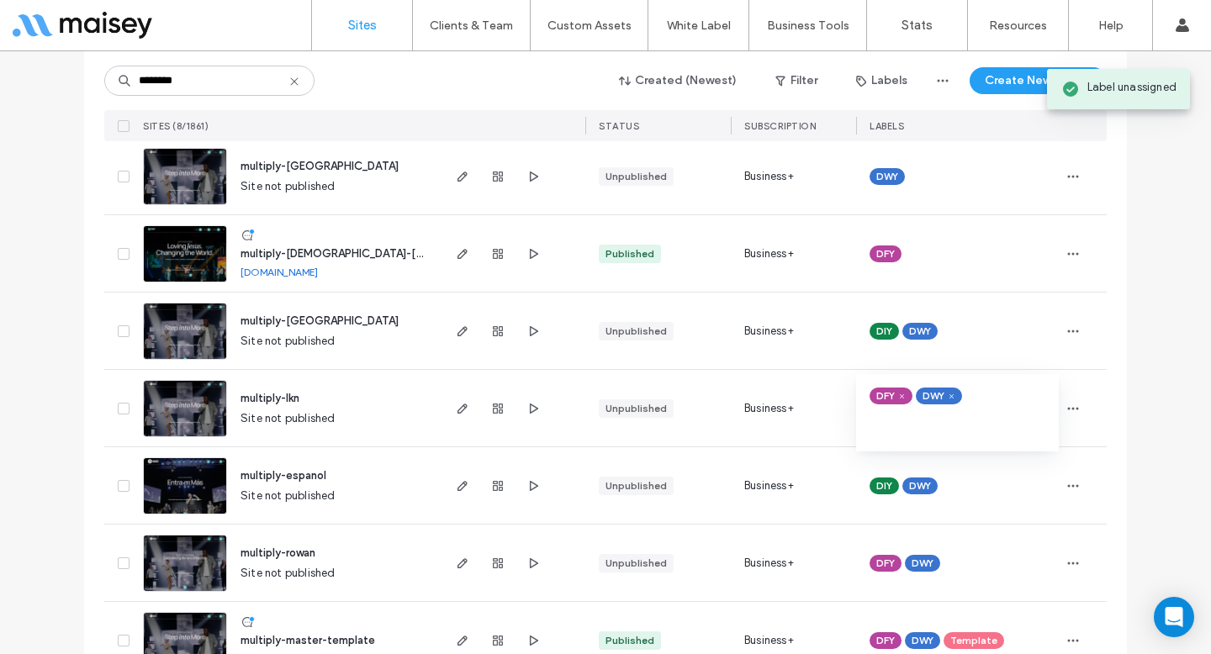
click at [1104, 396] on div "******** Created (Newest) Filter Labels Create New Site SITES (8/1861) STATUS S…" at bounding box center [605, 325] width 1043 height 709
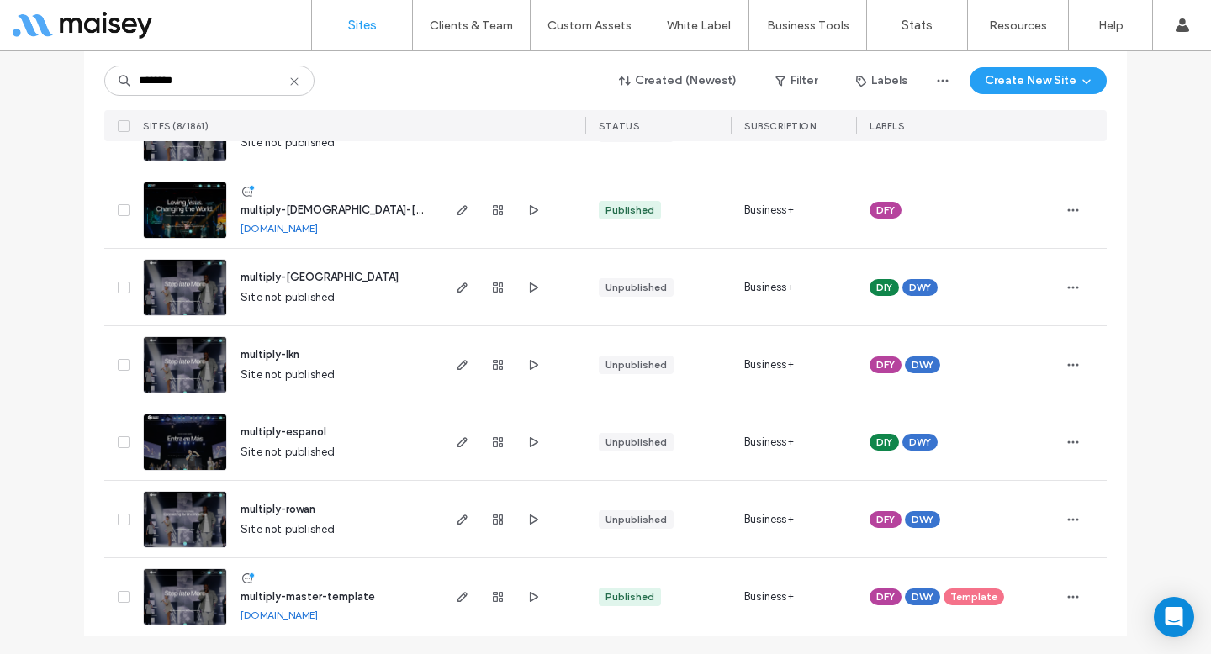
scroll to position [241, 0]
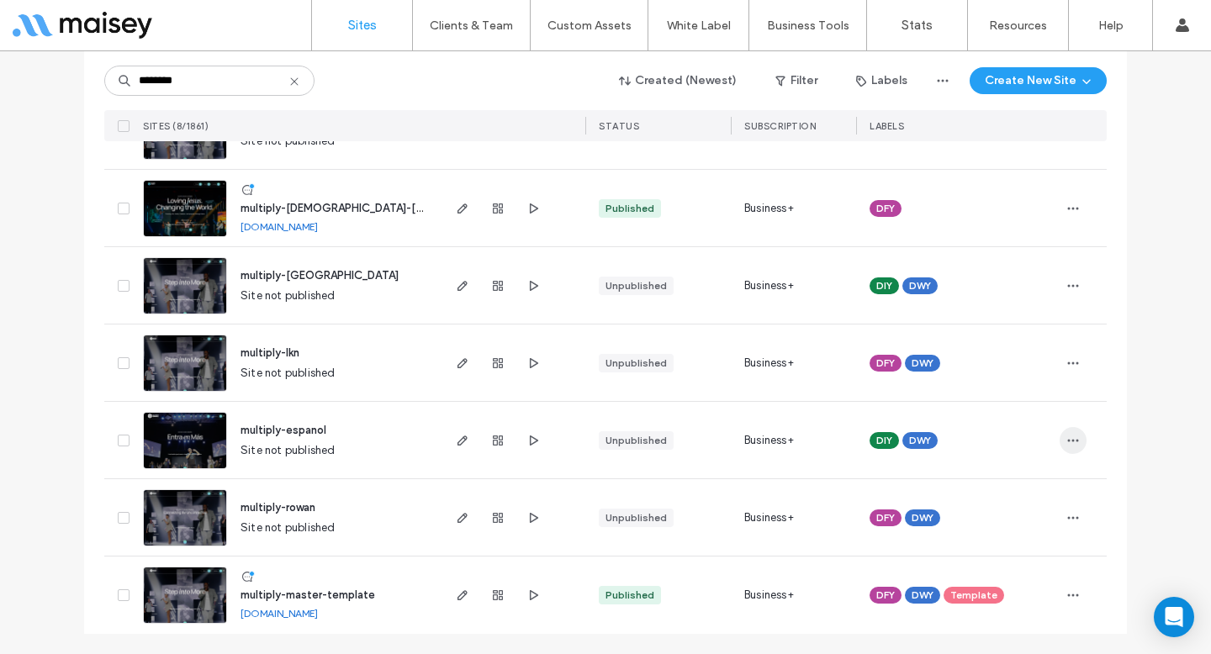
click at [1067, 435] on icon "button" at bounding box center [1073, 440] width 13 height 13
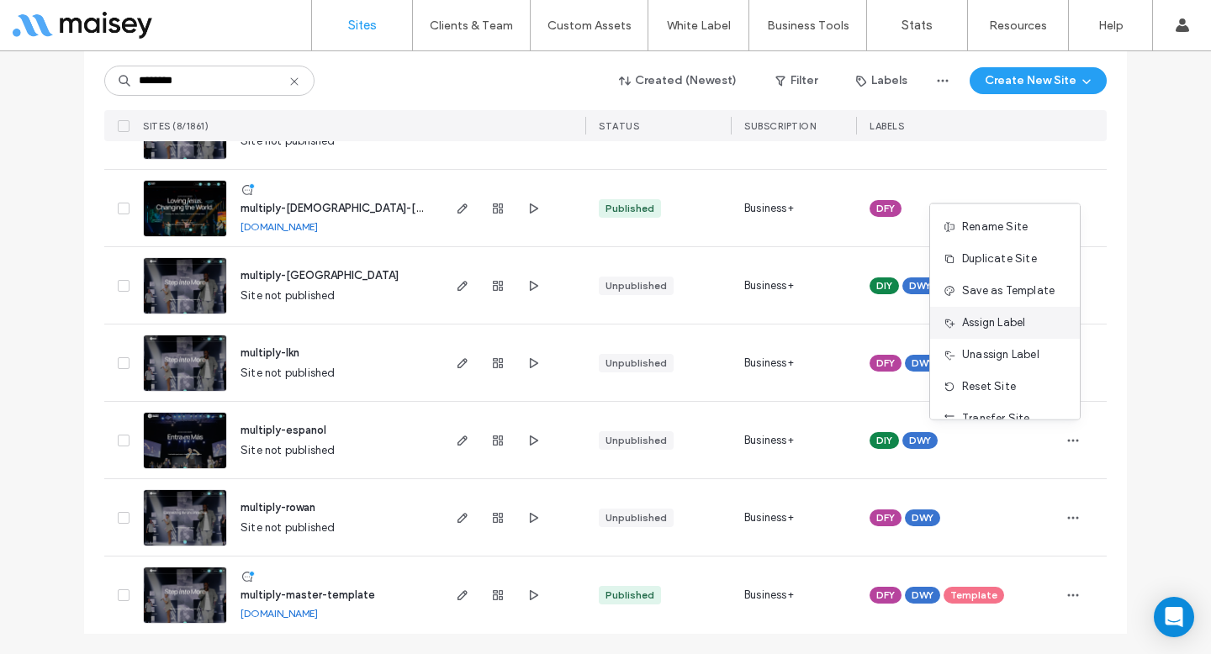
click at [1024, 327] on span "Assign Label" at bounding box center [993, 323] width 63 height 17
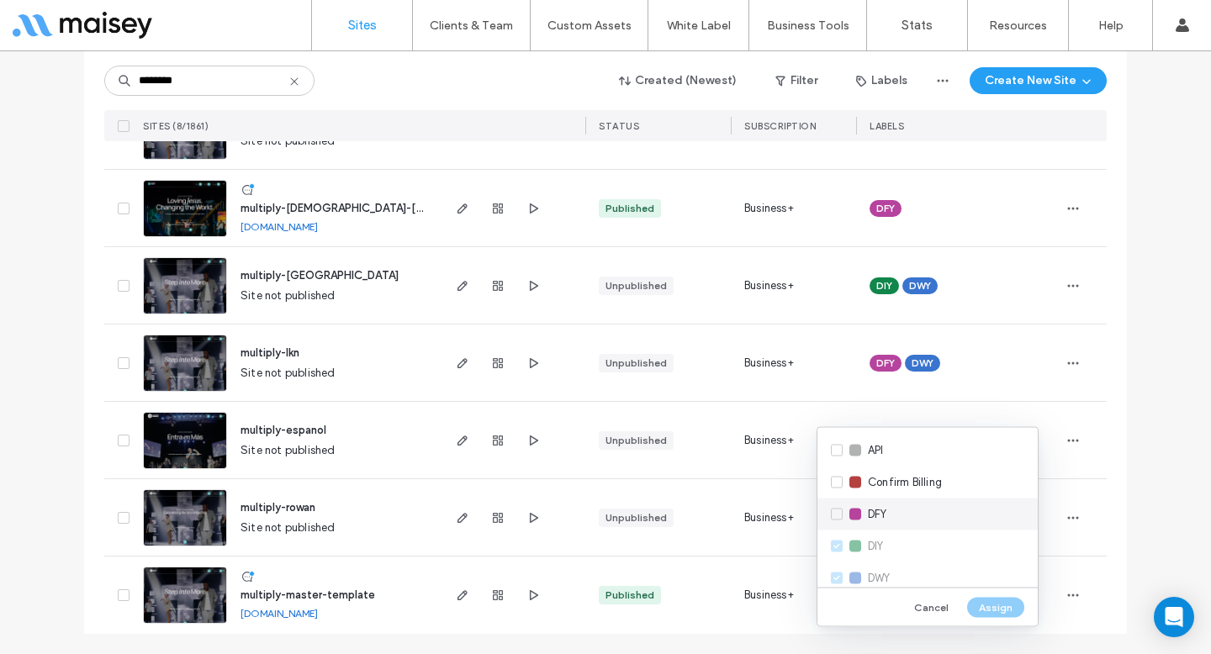
click at [874, 514] on span "DFY" at bounding box center [877, 514] width 19 height 17
click at [995, 605] on button "Assign" at bounding box center [995, 607] width 57 height 20
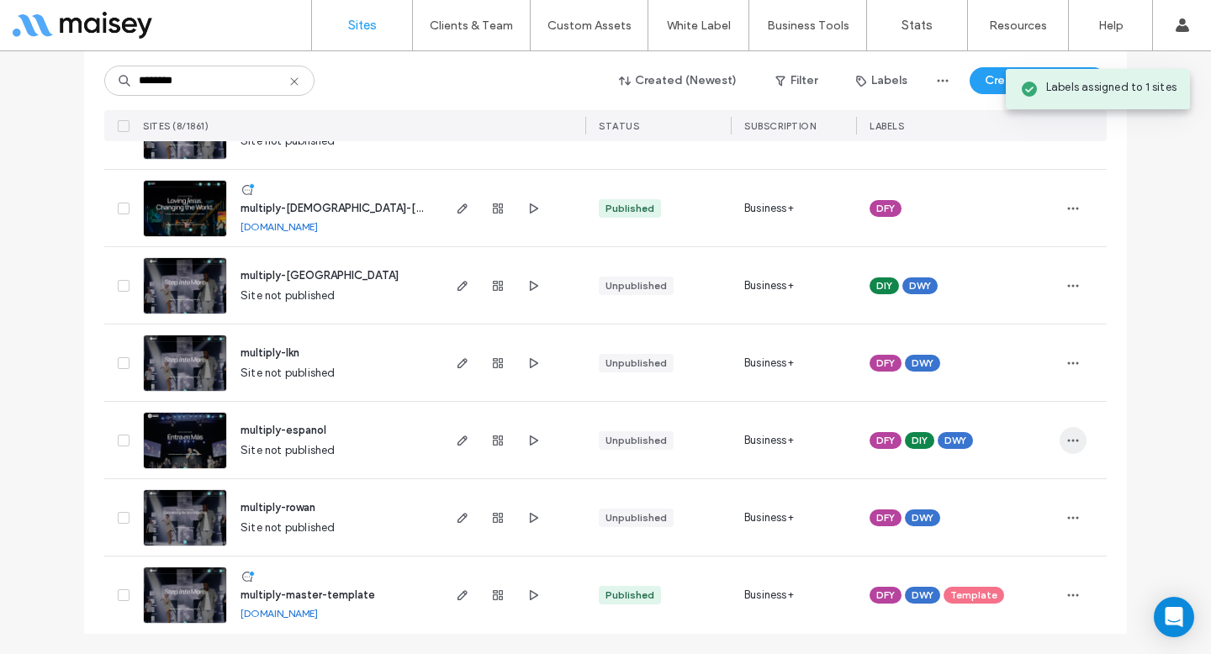
click at [1067, 442] on icon "button" at bounding box center [1073, 440] width 13 height 13
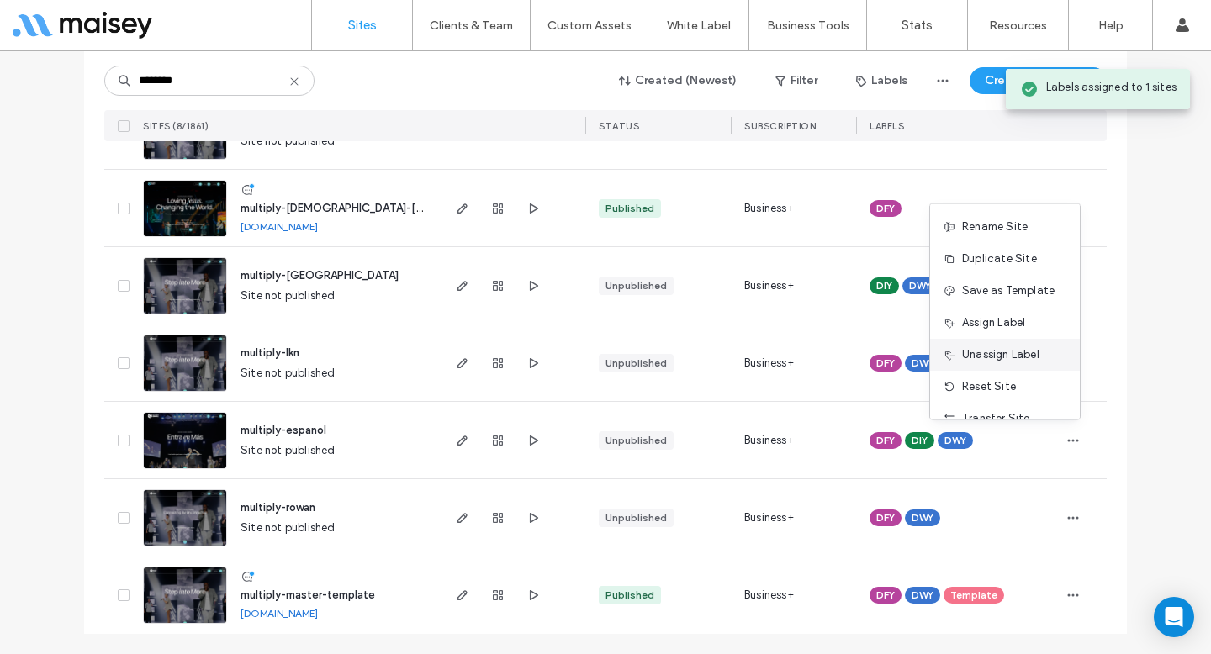
click at [1032, 352] on span "Unassign Label" at bounding box center [1000, 355] width 77 height 17
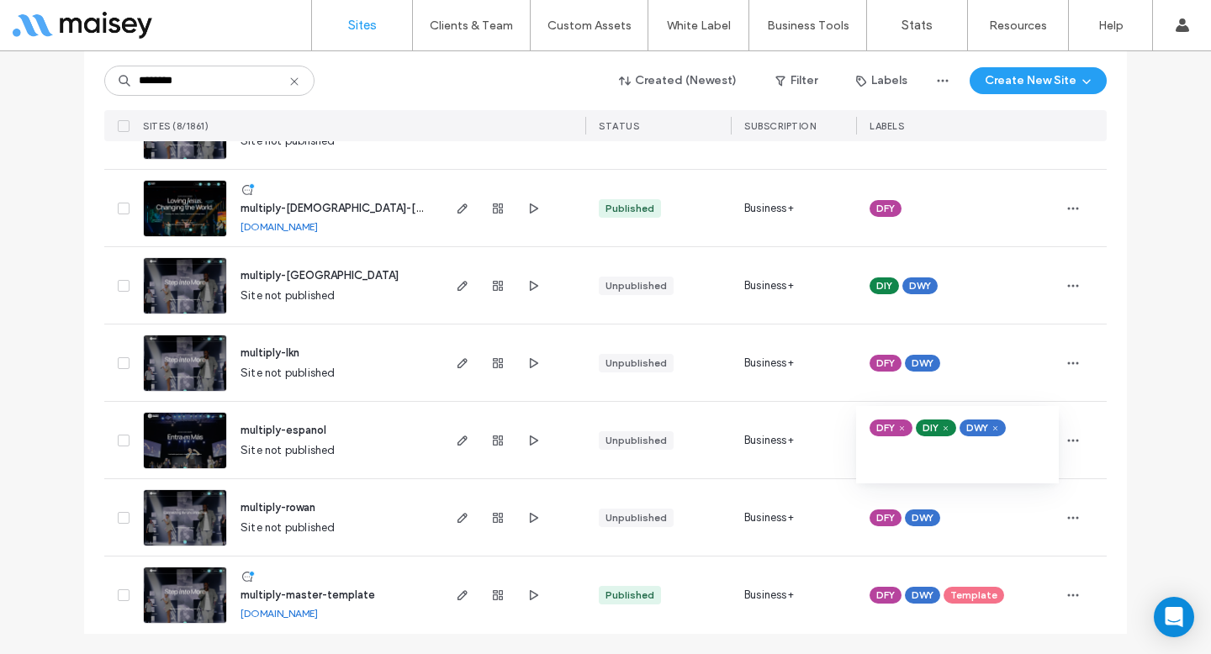
click at [940, 433] on span at bounding box center [946, 428] width 13 height 13
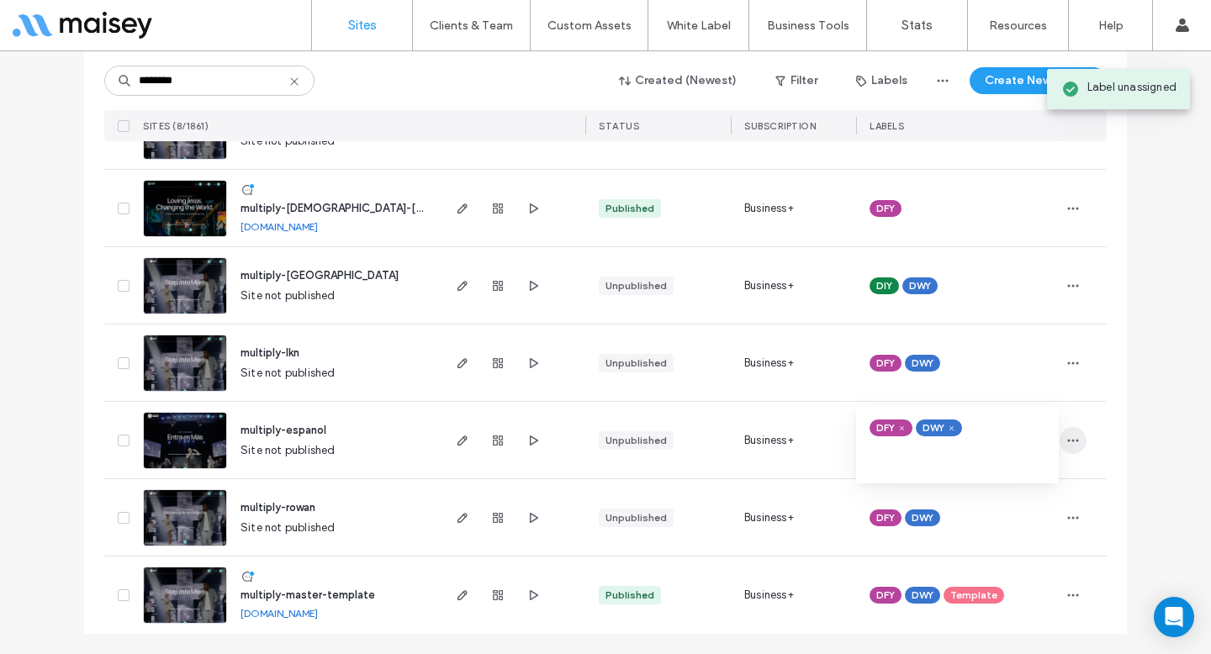
click at [1076, 436] on span "button" at bounding box center [1073, 440] width 27 height 27
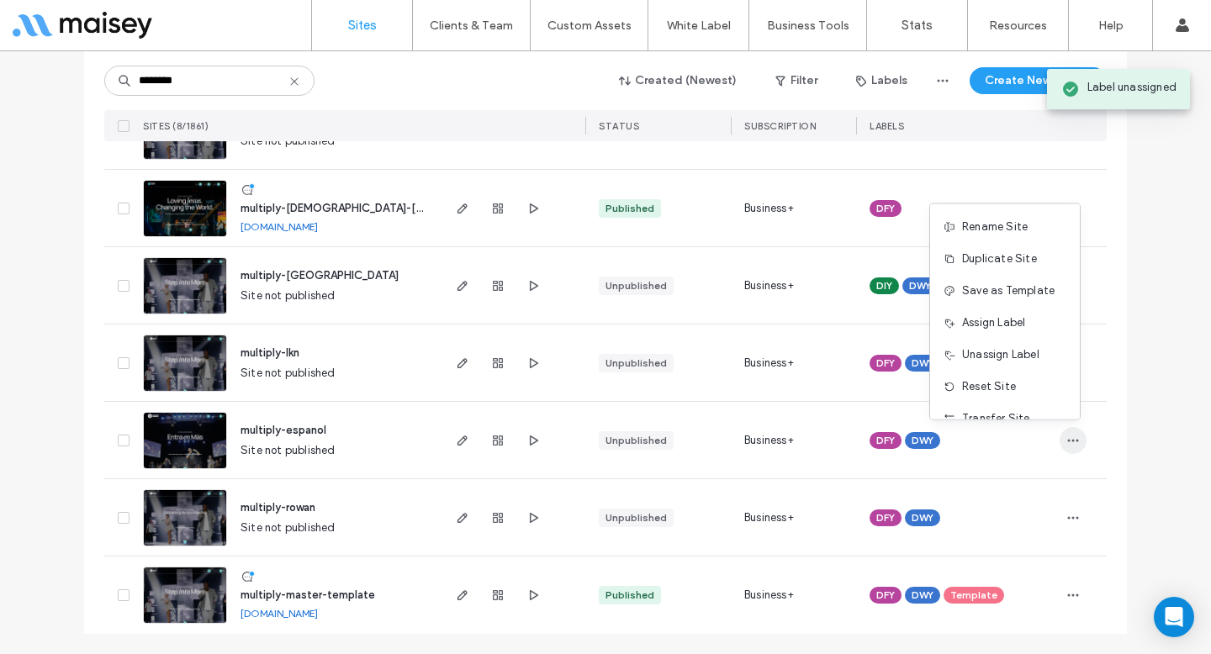
click at [1076, 436] on span "button" at bounding box center [1073, 440] width 27 height 27
click at [1071, 522] on icon "button" at bounding box center [1073, 517] width 13 height 13
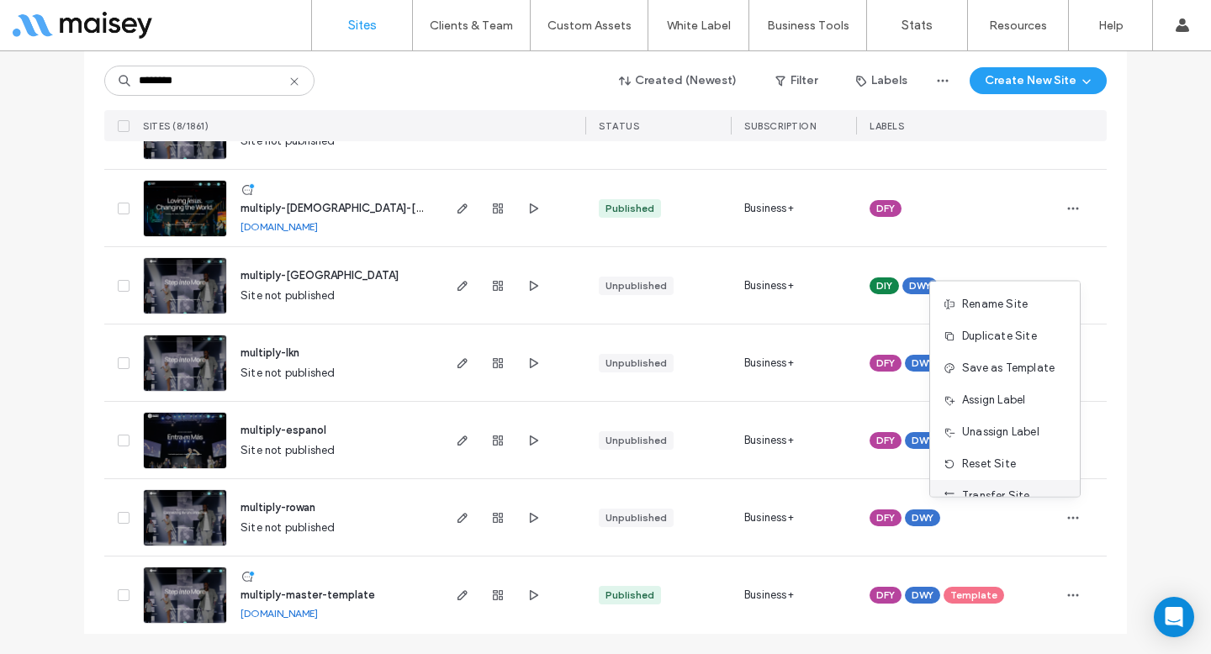
scroll to position [86, 0]
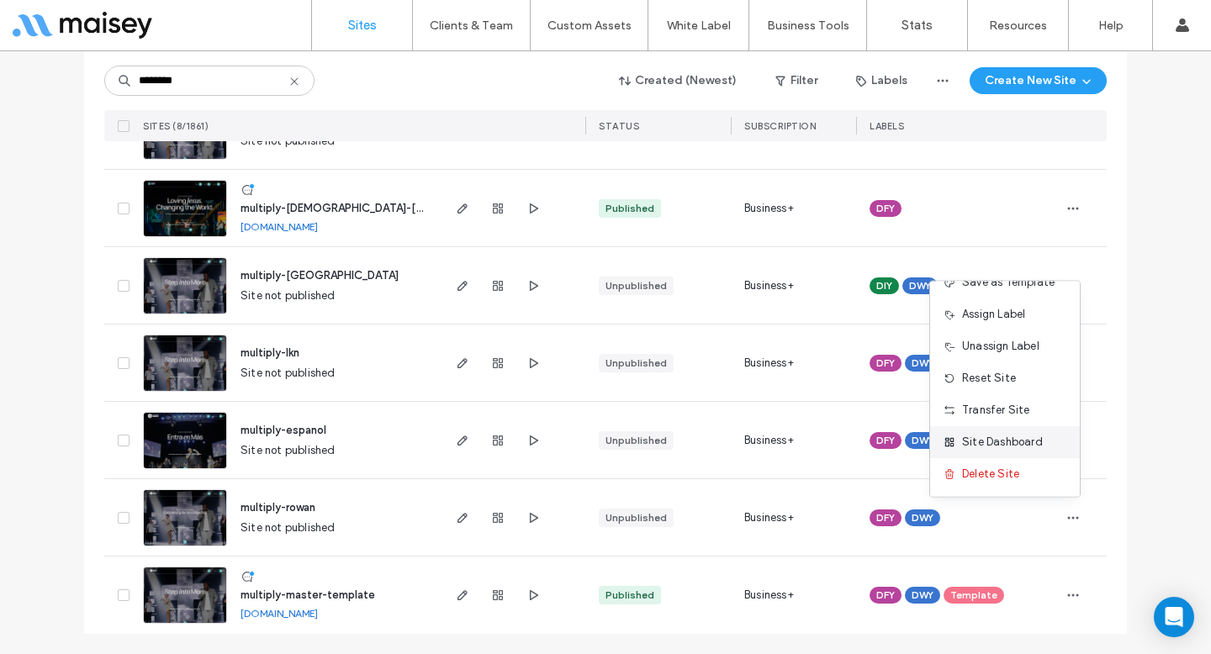
click at [1005, 443] on span "Site Dashboard" at bounding box center [1002, 442] width 81 height 17
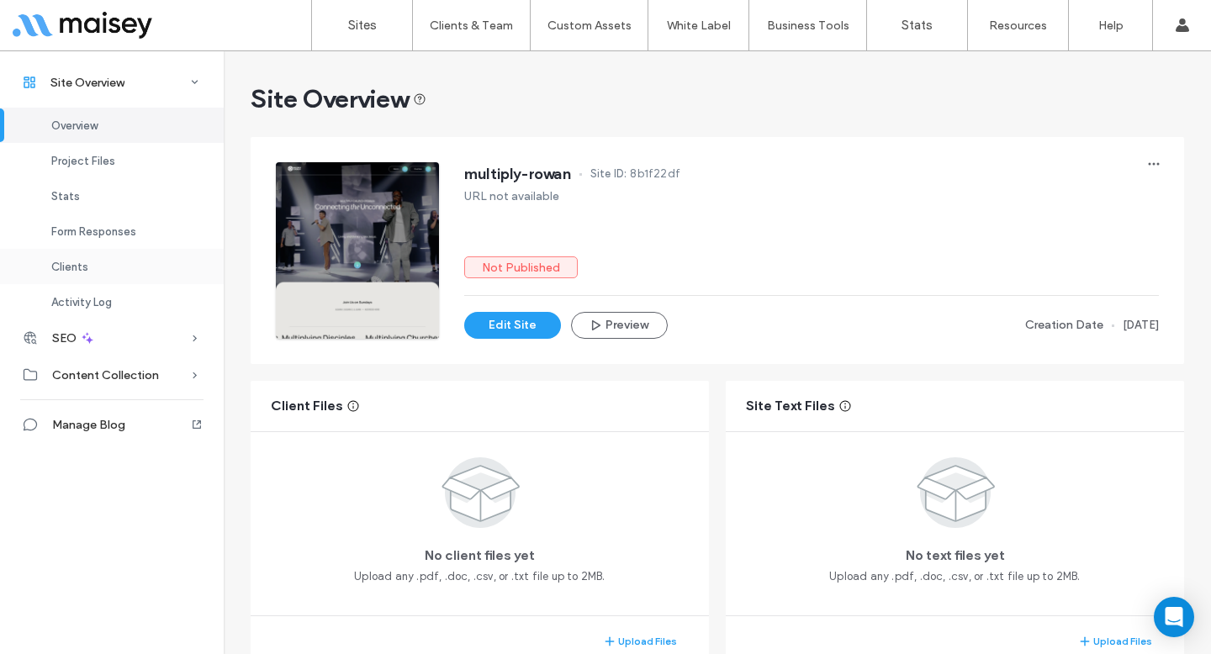
click at [133, 262] on div "Clients" at bounding box center [112, 266] width 224 height 35
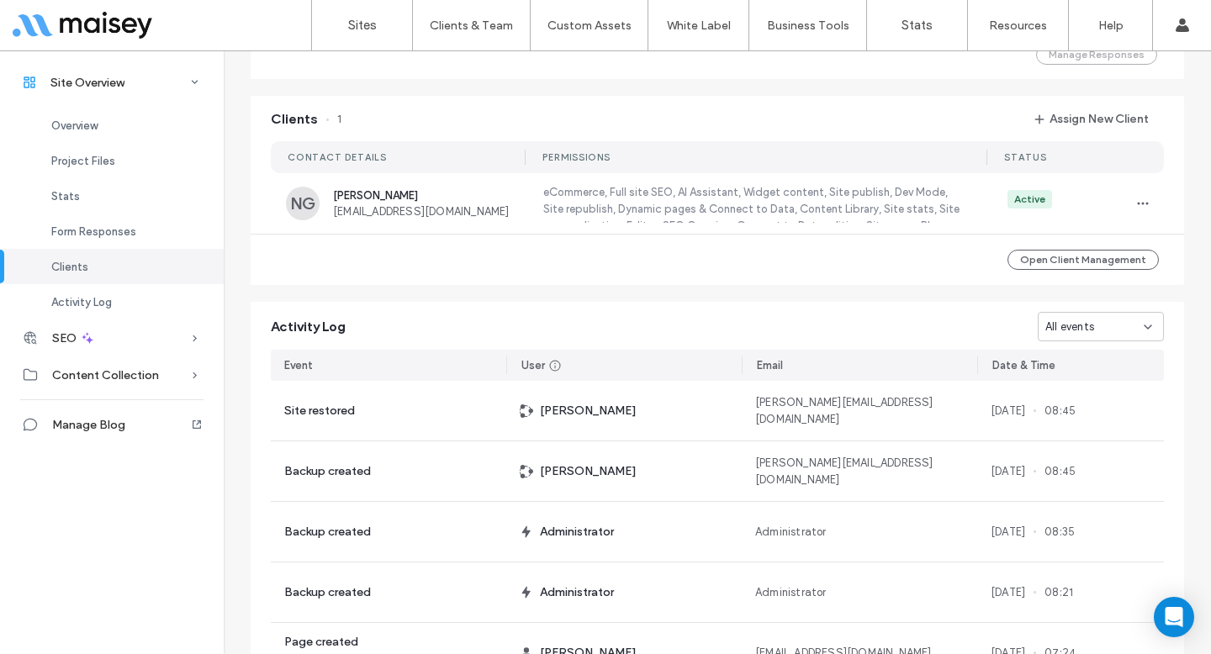
scroll to position [1366, 0]
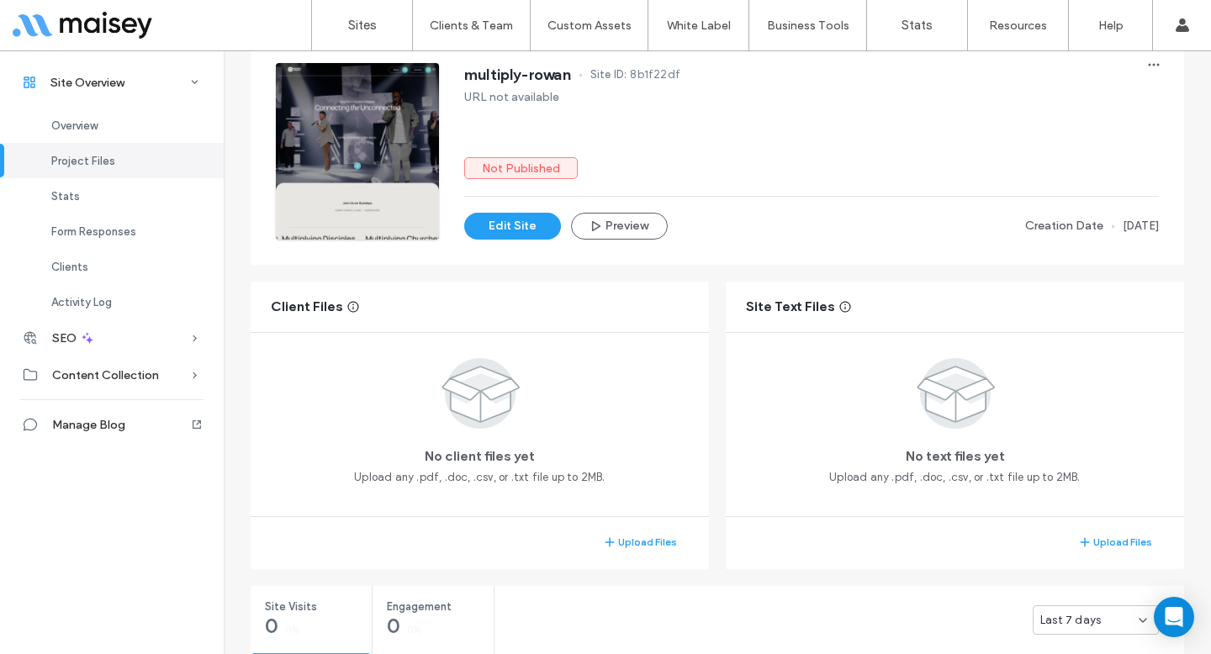
scroll to position [93, 0]
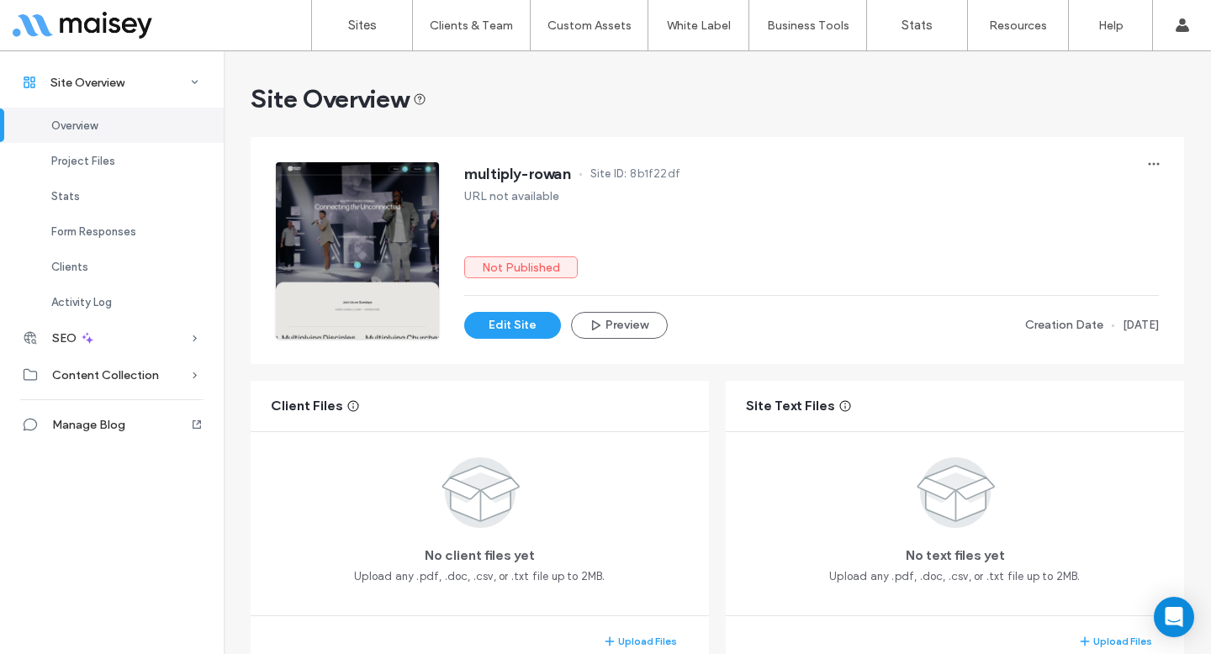
click at [108, 137] on div "Overview" at bounding box center [112, 125] width 224 height 35
click at [85, 77] on span "Site Overview" at bounding box center [87, 83] width 74 height 14
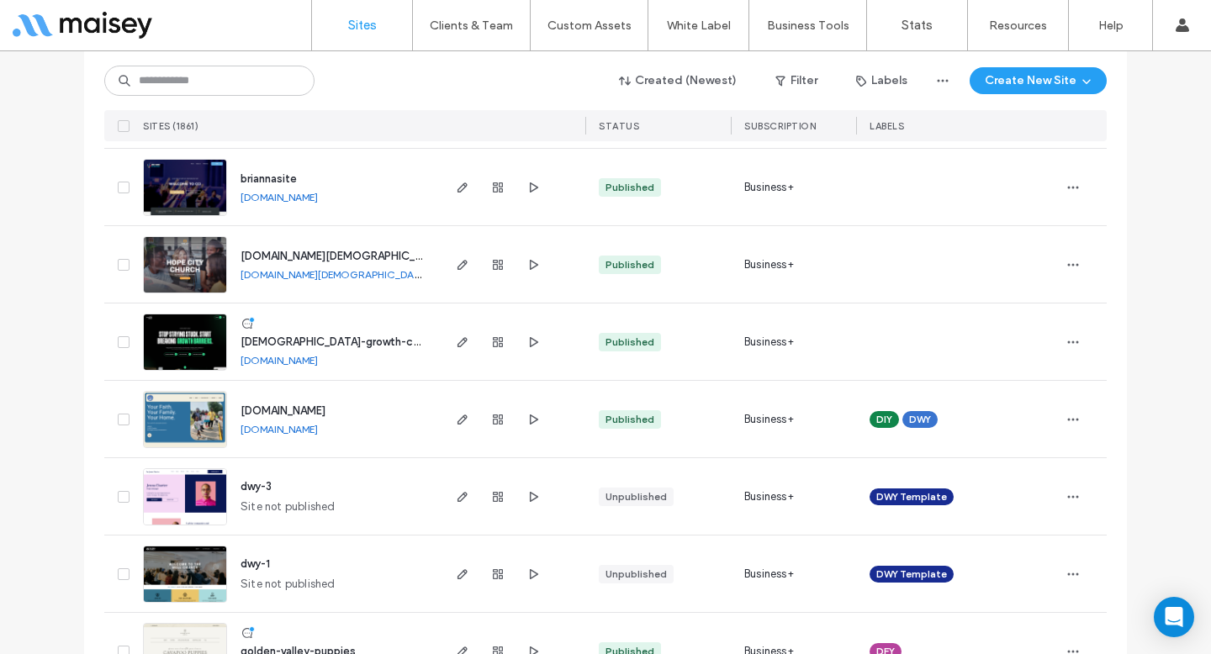
scroll to position [455, 0]
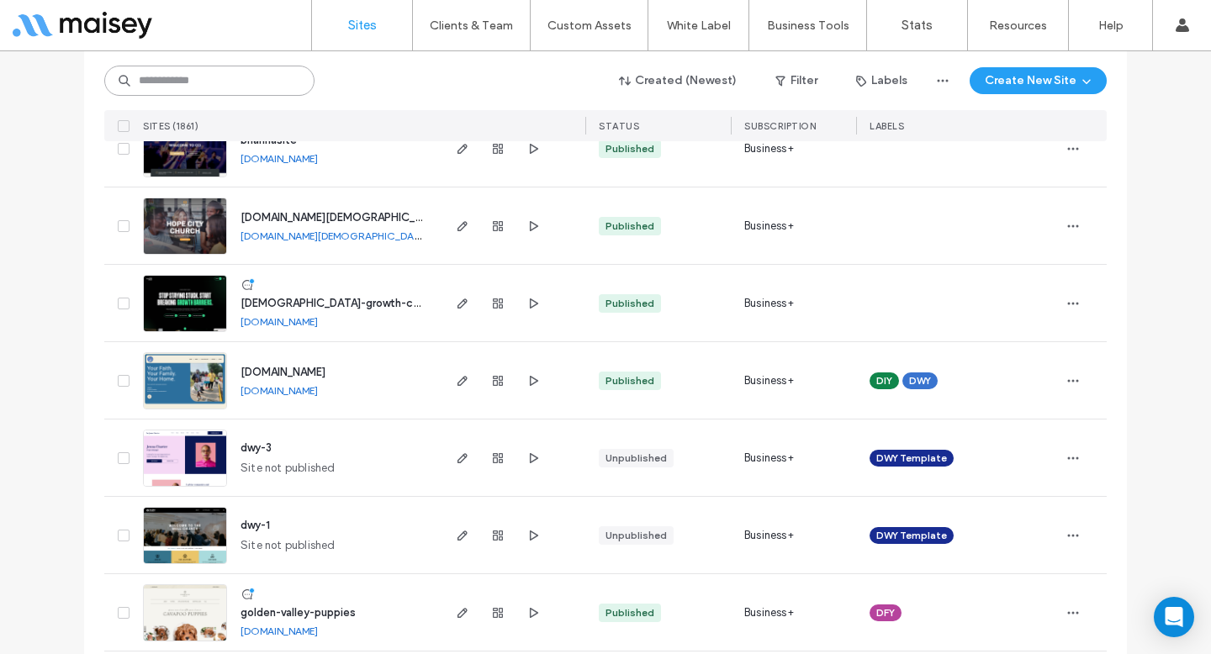
click at [264, 87] on input at bounding box center [209, 81] width 210 height 30
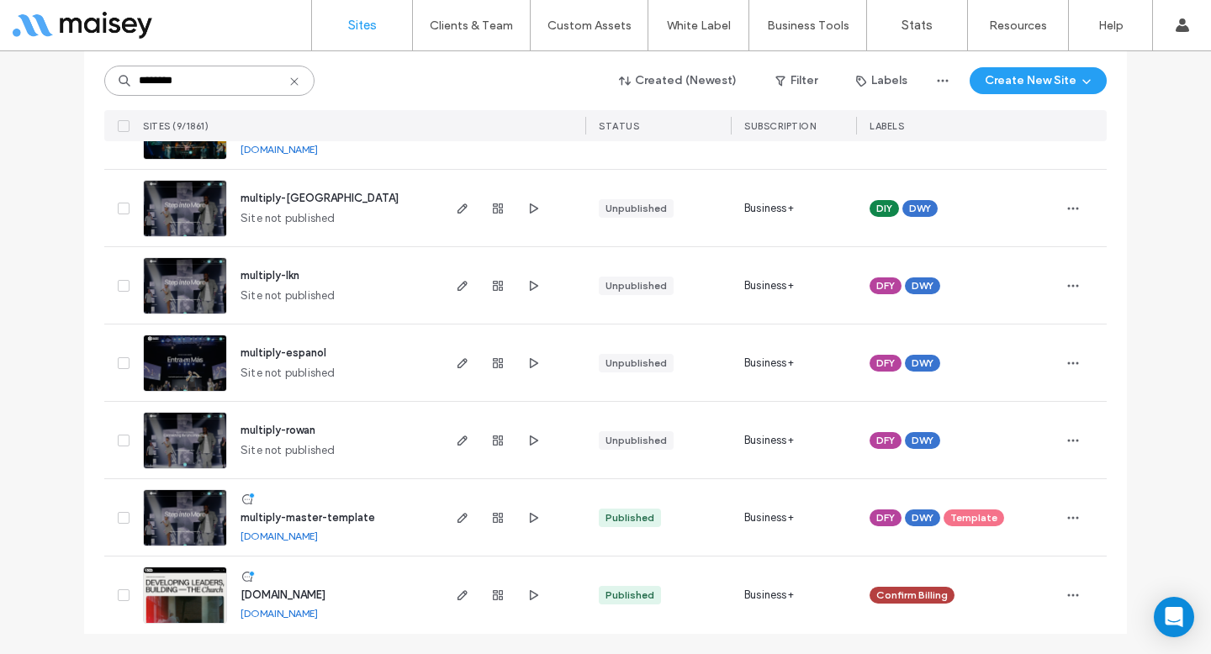
type input "********"
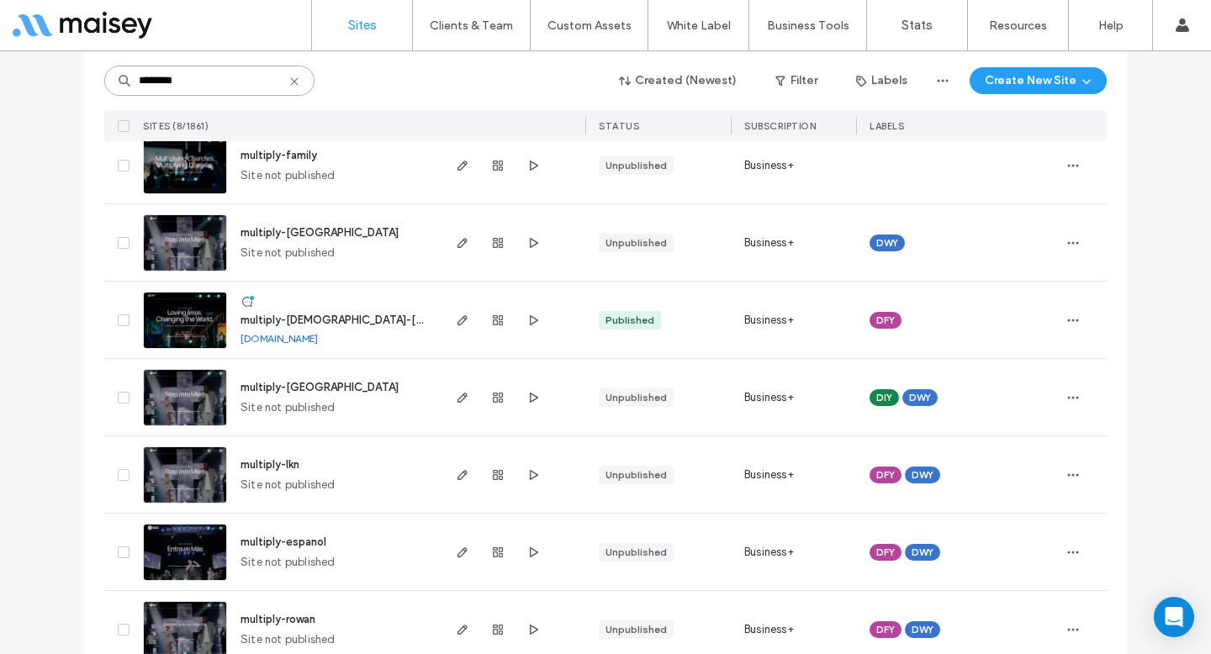
scroll to position [123, 0]
